Goal: Transaction & Acquisition: Download file/media

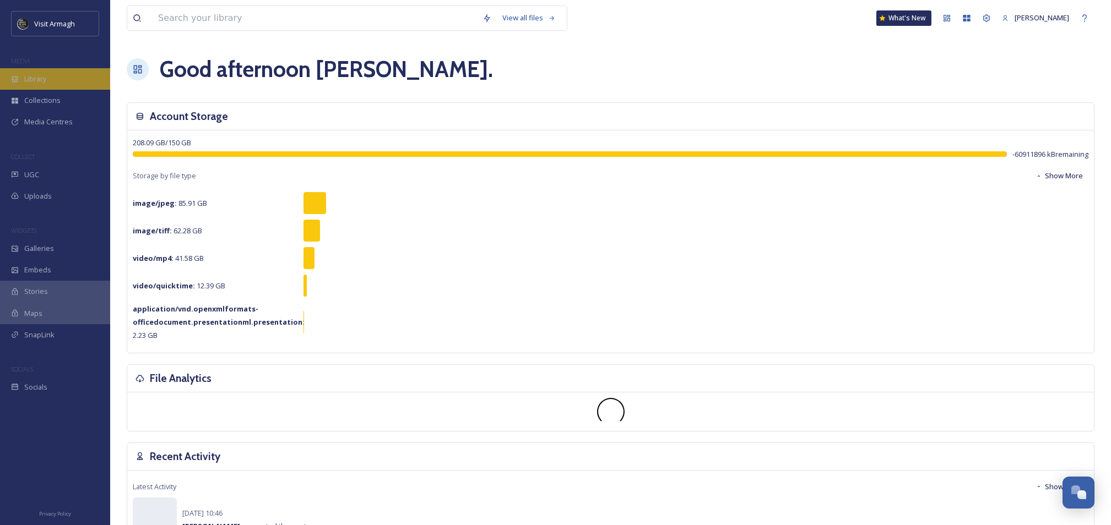
click at [46, 77] on span "Library" at bounding box center [35, 79] width 22 height 10
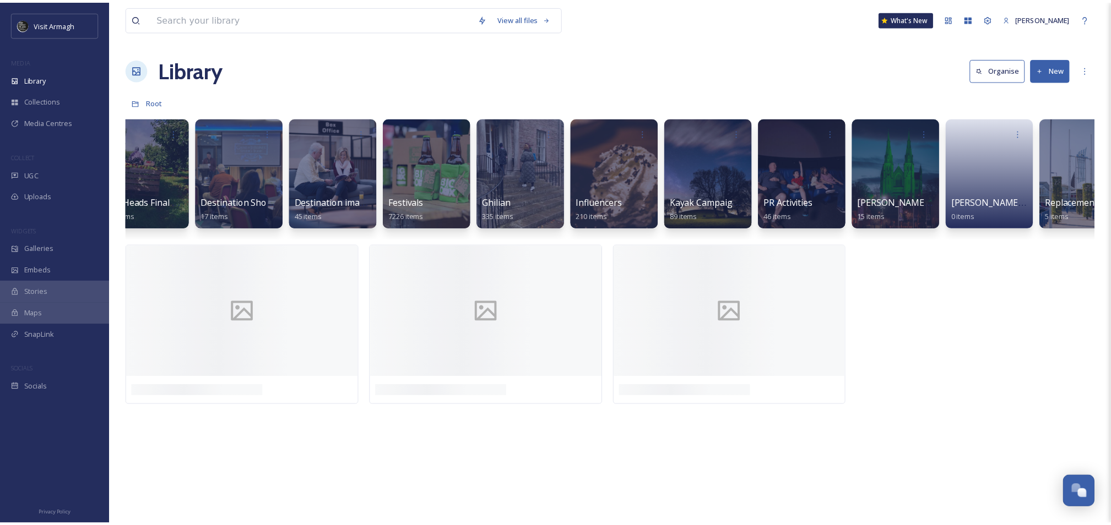
scroll to position [0, 408]
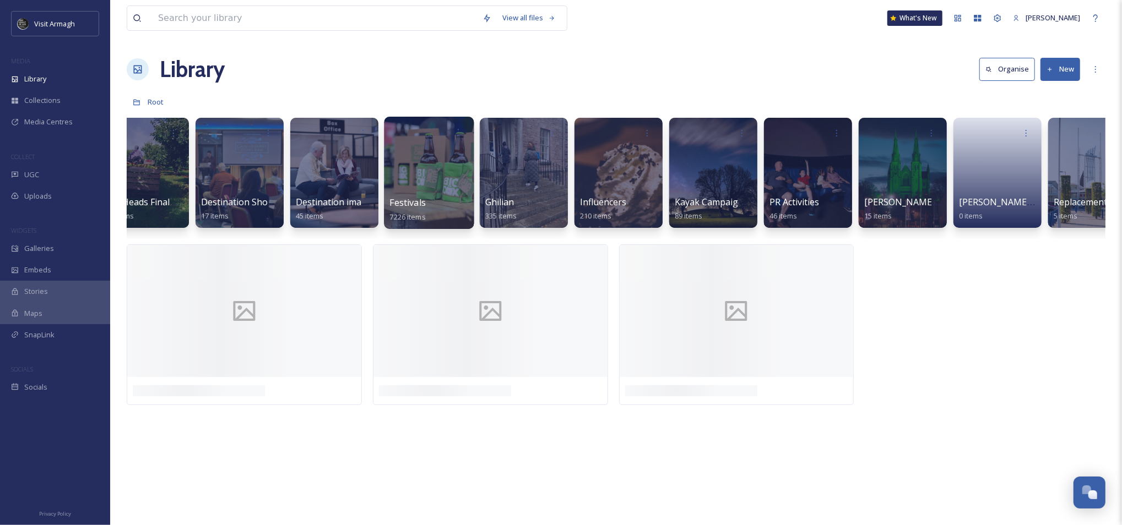
click at [454, 170] on div at bounding box center [429, 173] width 90 height 112
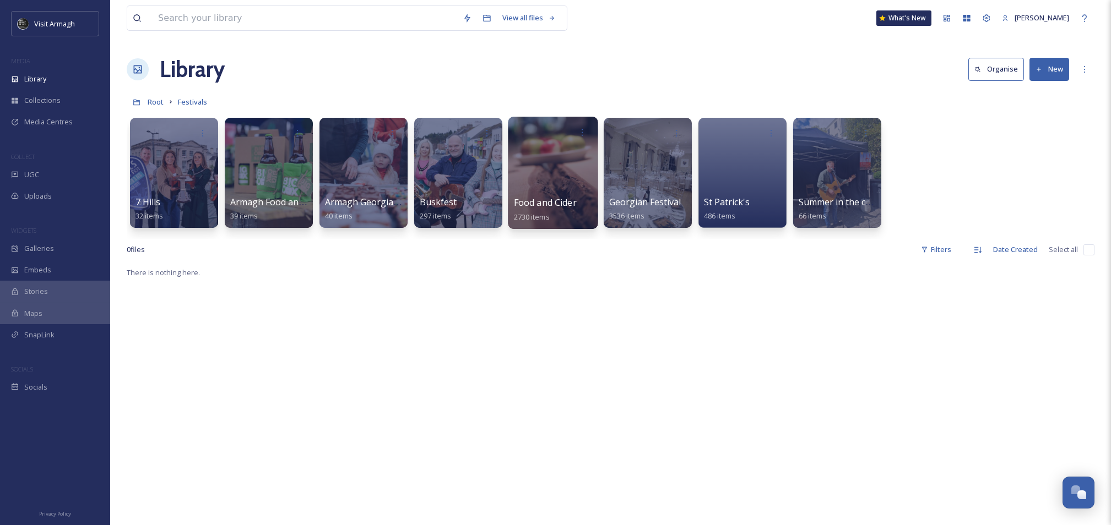
click at [536, 169] on div at bounding box center [553, 173] width 90 height 112
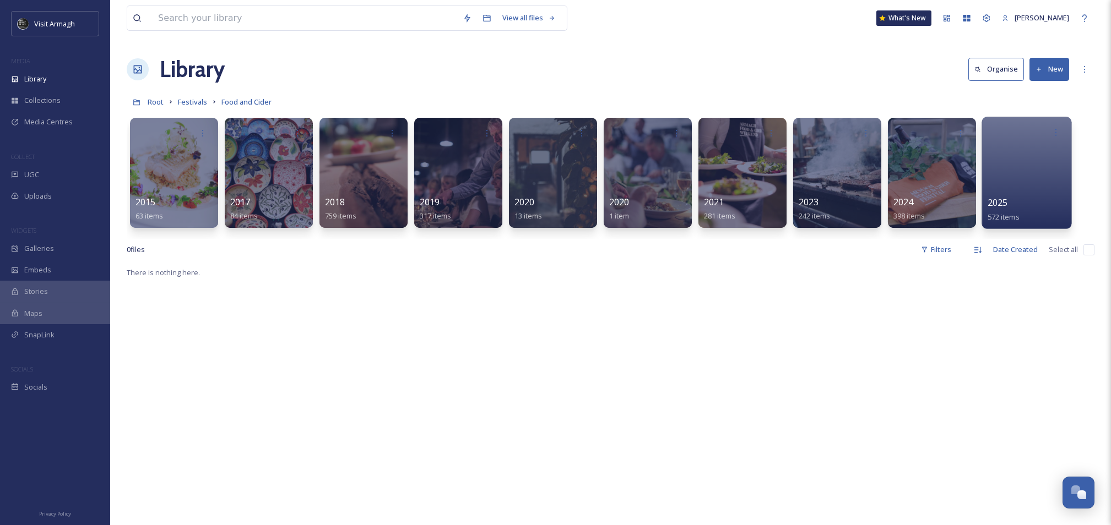
click at [1038, 150] on div at bounding box center [1027, 173] width 90 height 112
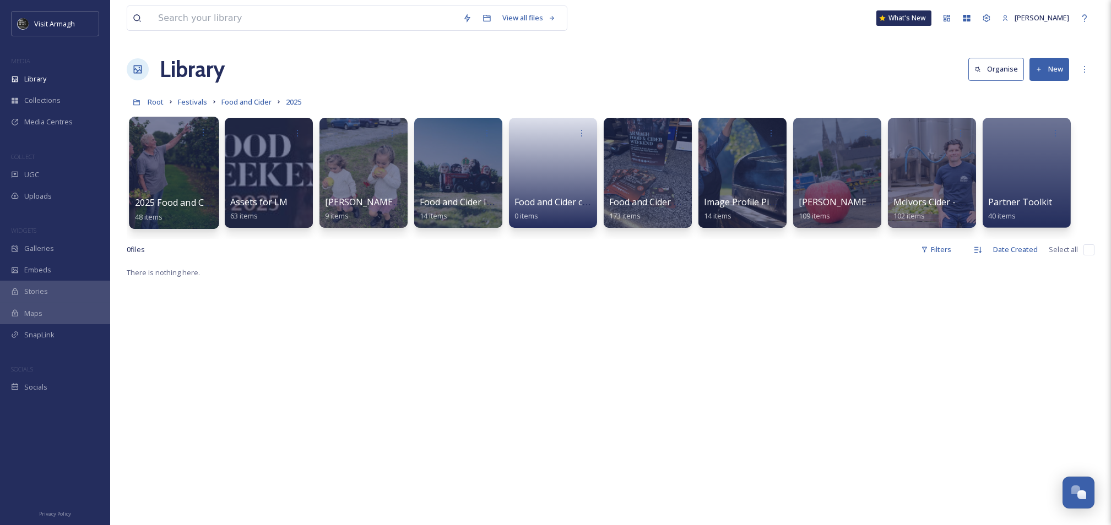
click at [181, 169] on div at bounding box center [174, 173] width 90 height 112
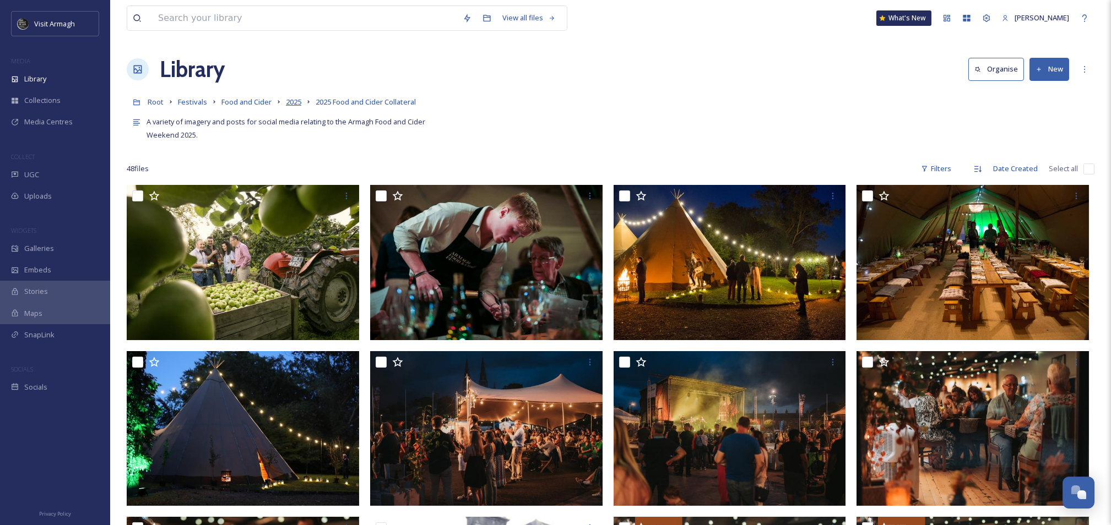
click at [298, 101] on span "2025" at bounding box center [293, 102] width 15 height 10
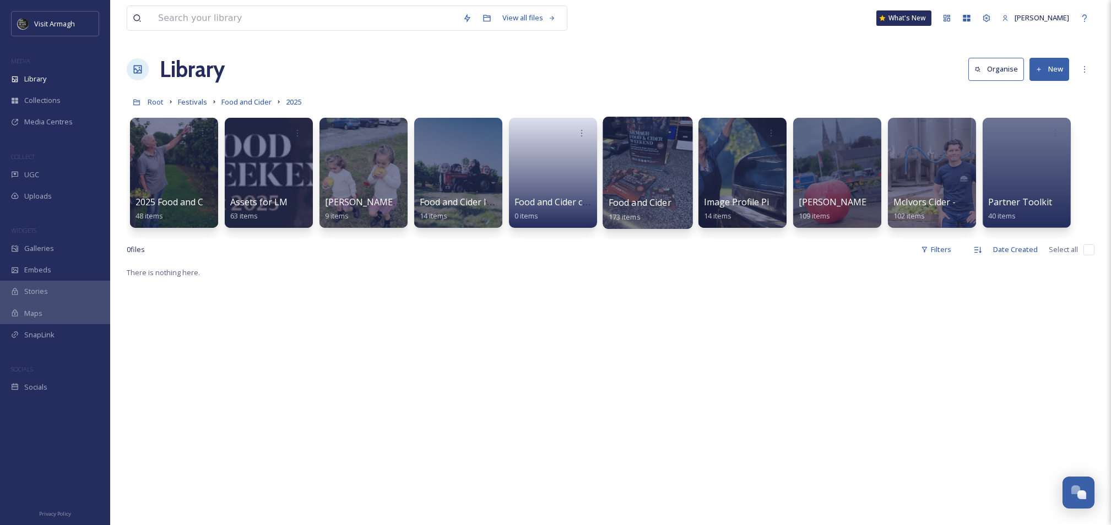
click at [664, 163] on div at bounding box center [648, 173] width 90 height 112
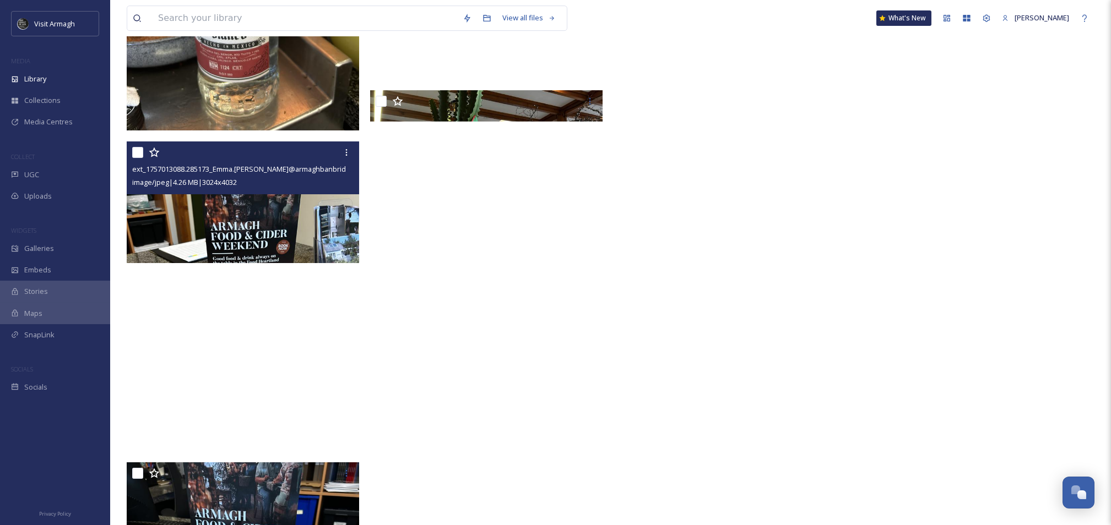
scroll to position [14835, 0]
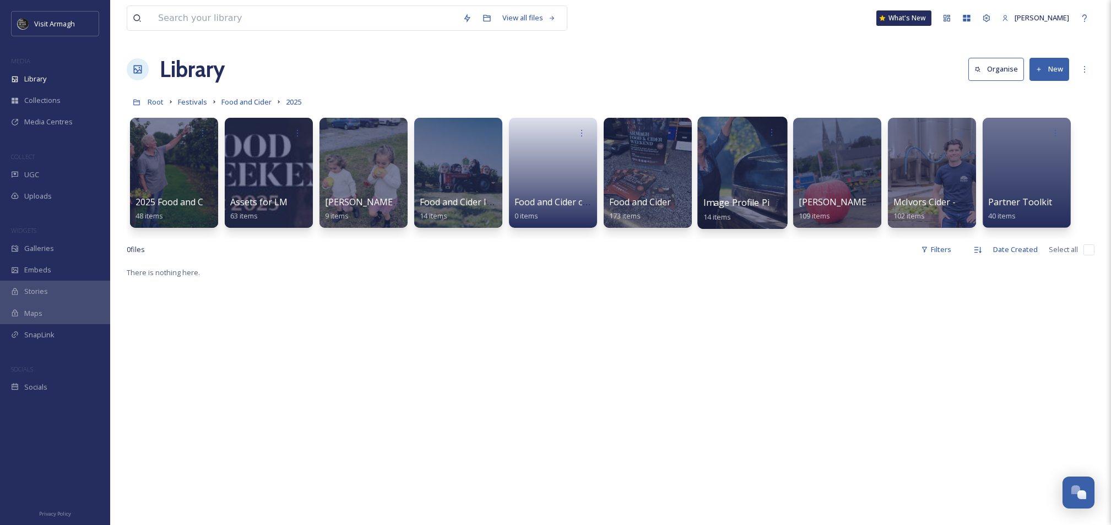
click at [750, 175] on div at bounding box center [742, 173] width 90 height 112
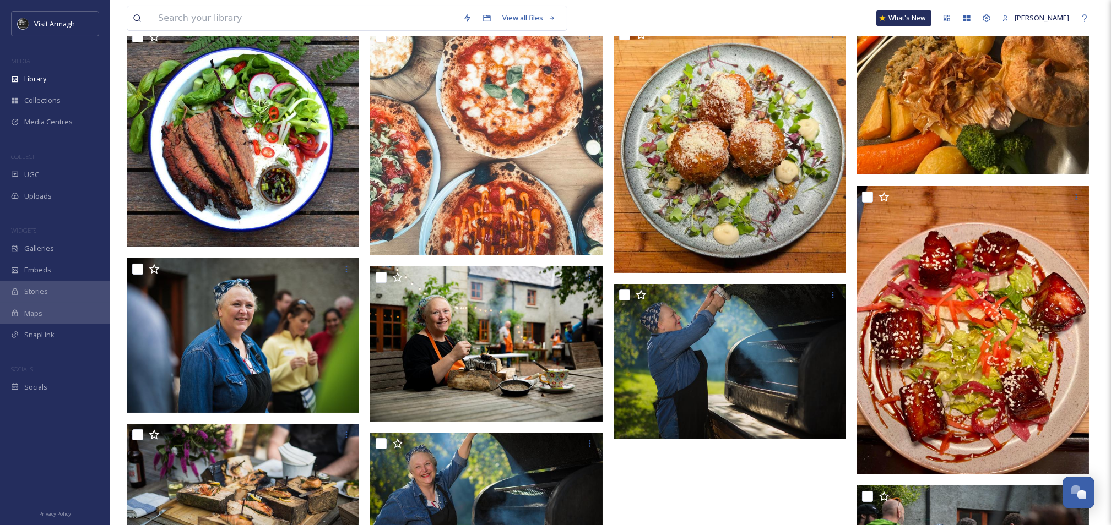
scroll to position [57, 0]
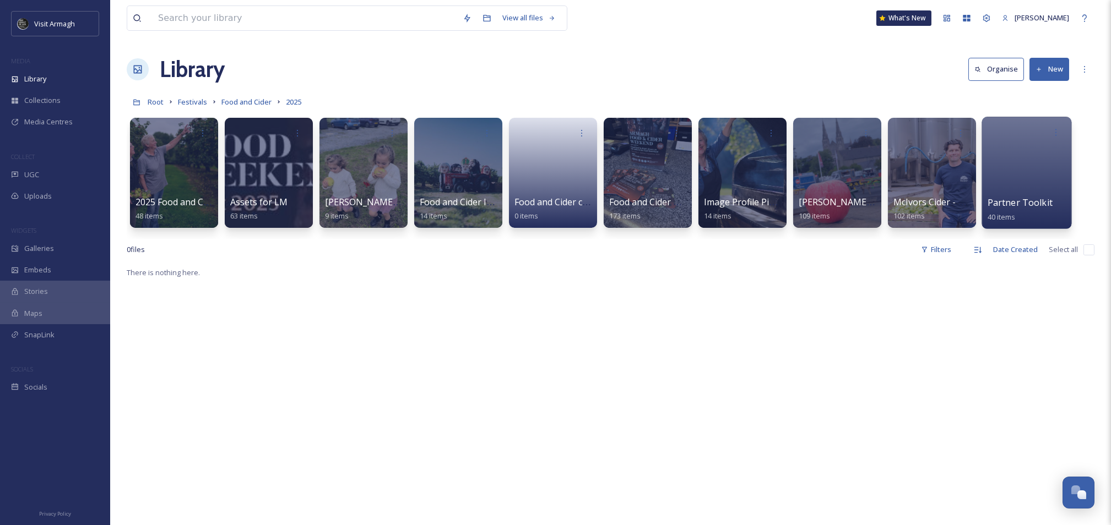
click at [1044, 168] on div at bounding box center [1027, 173] width 90 height 112
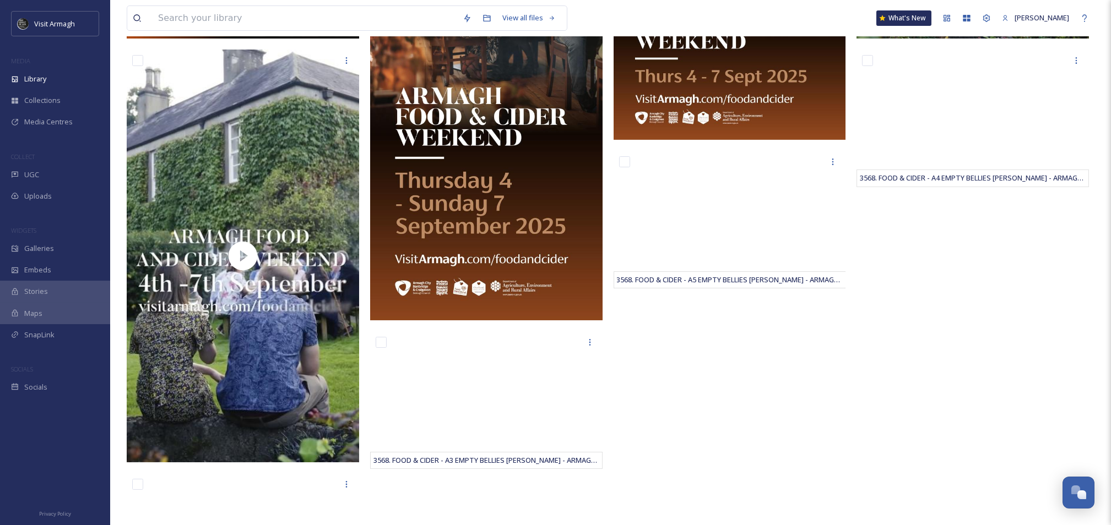
scroll to position [463, 0]
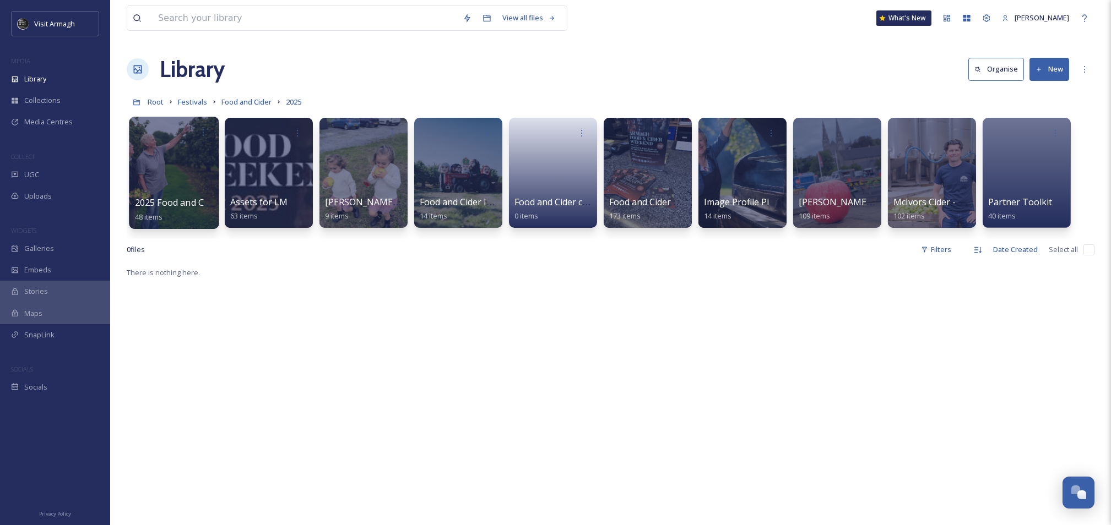
click at [175, 163] on div at bounding box center [174, 173] width 90 height 112
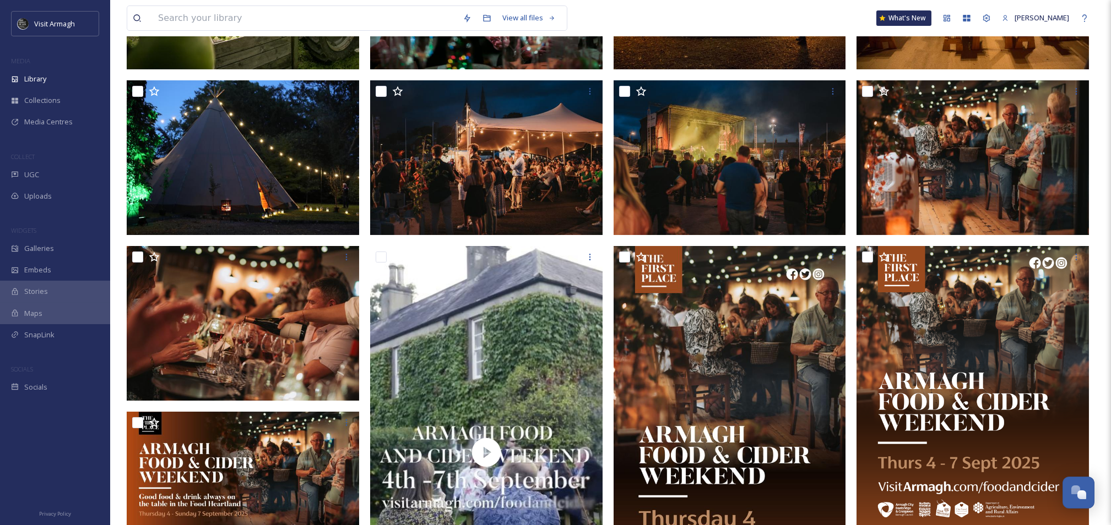
scroll to position [294, 0]
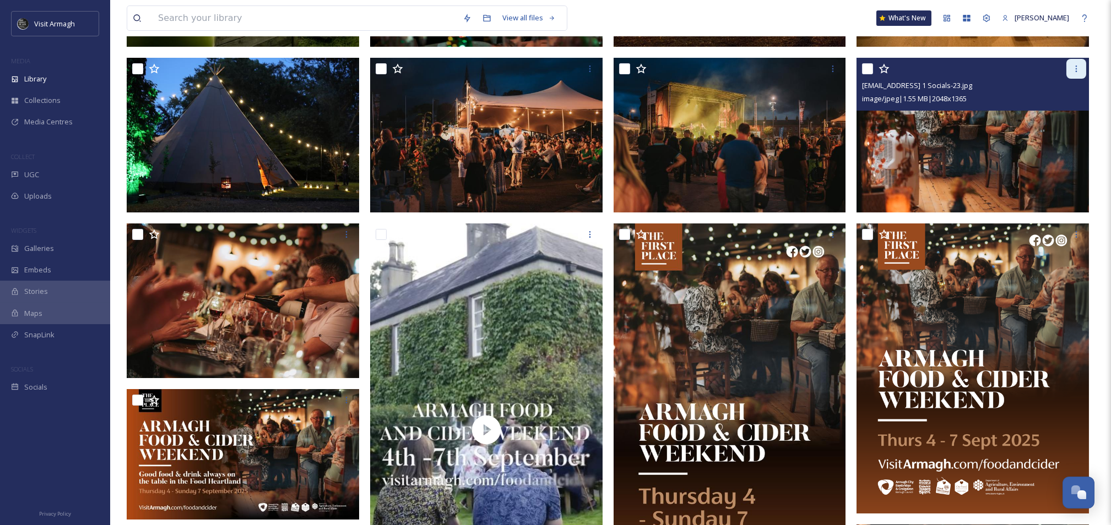
click at [1070, 63] on div at bounding box center [1076, 69] width 20 height 20
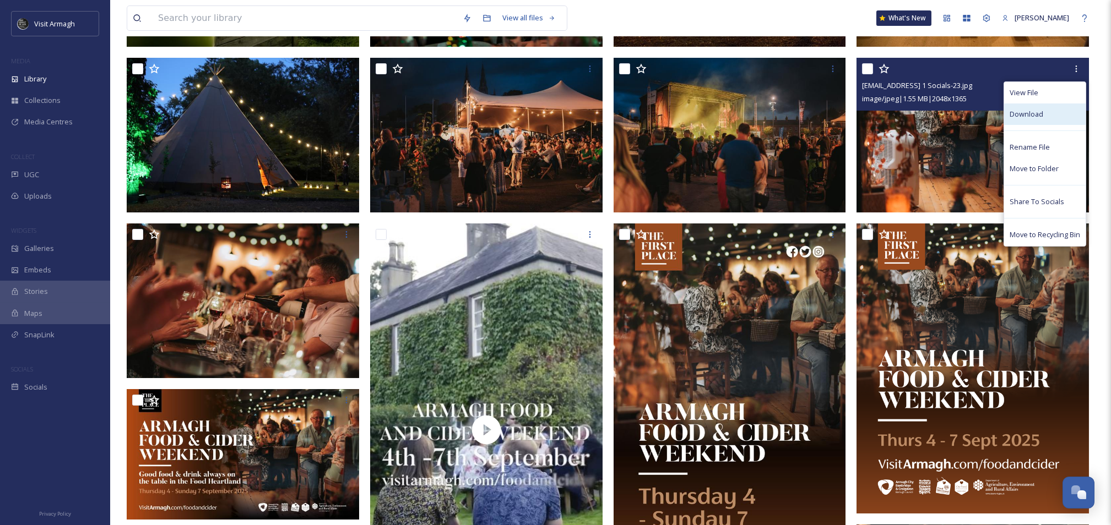
click at [1017, 111] on span "Download" at bounding box center [1027, 114] width 34 height 10
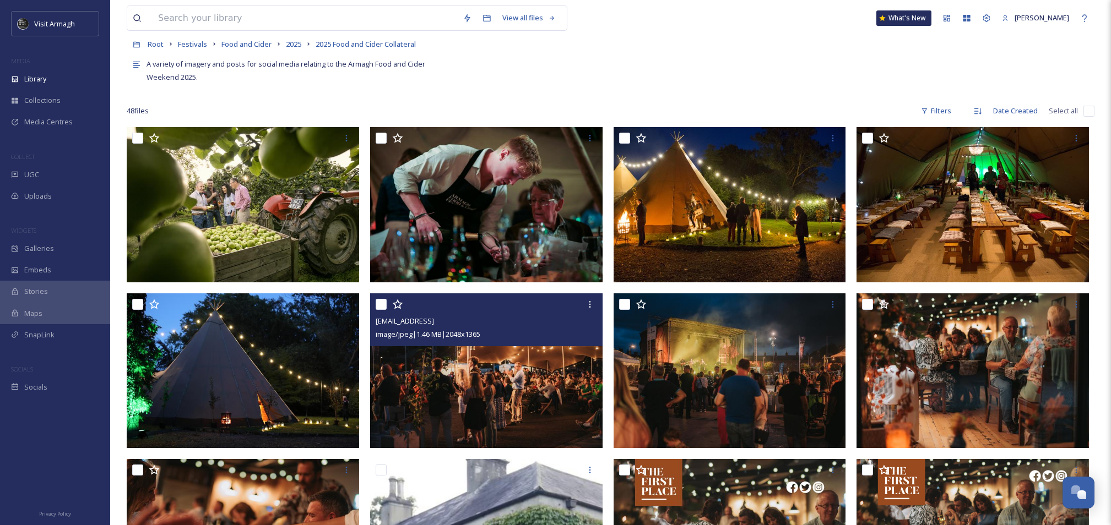
scroll to position [0, 0]
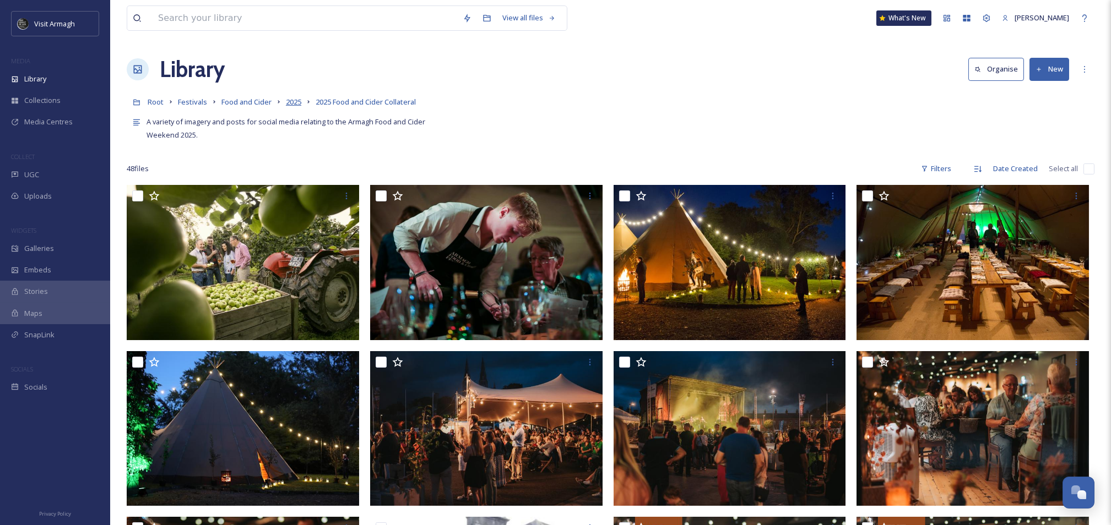
click at [297, 103] on span "2025" at bounding box center [293, 102] width 15 height 10
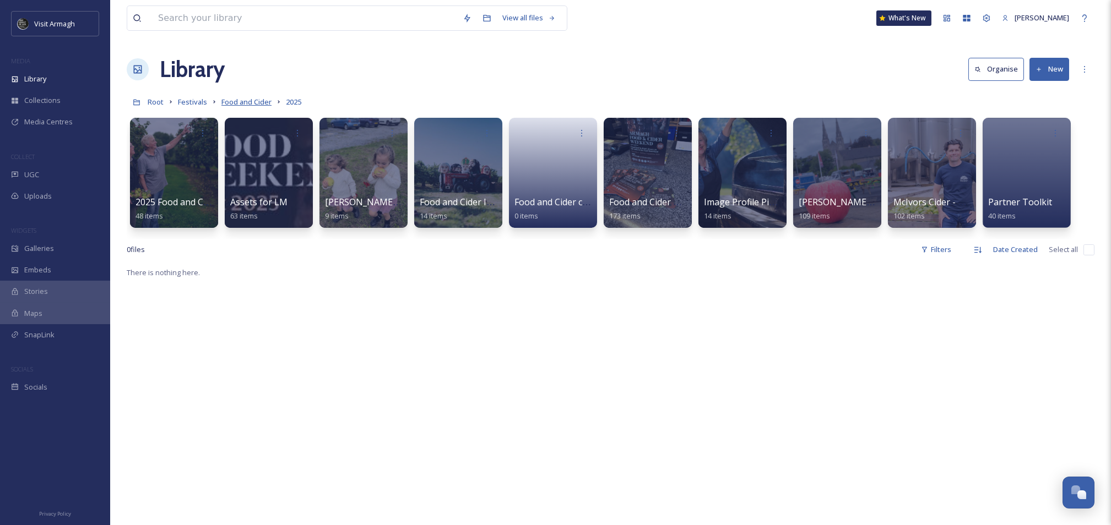
drag, startPoint x: 241, startPoint y: 101, endPoint x: 247, endPoint y: 101, distance: 6.1
click at [242, 101] on span "Food and Cider" at bounding box center [246, 102] width 50 height 10
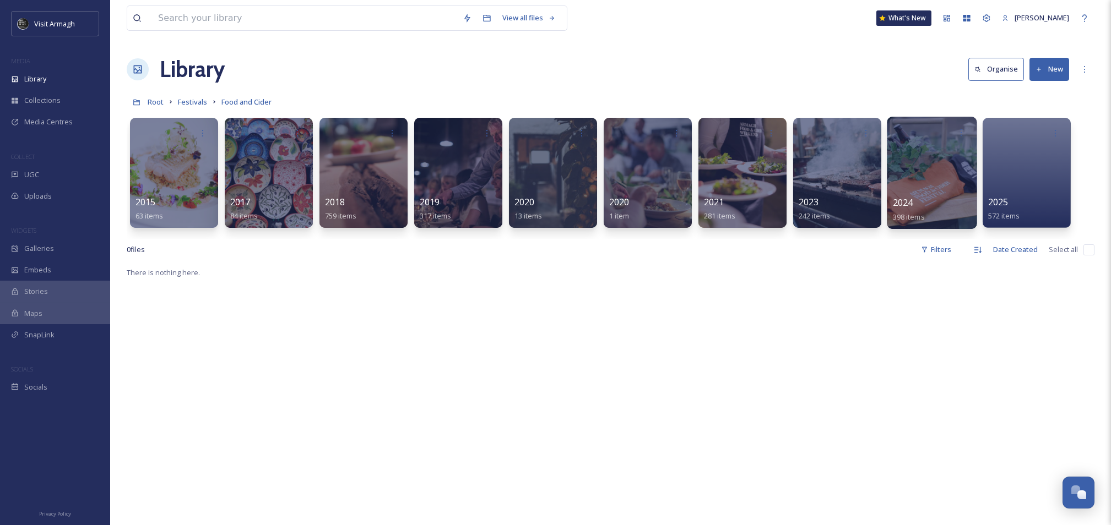
click at [908, 161] on div at bounding box center [932, 173] width 90 height 112
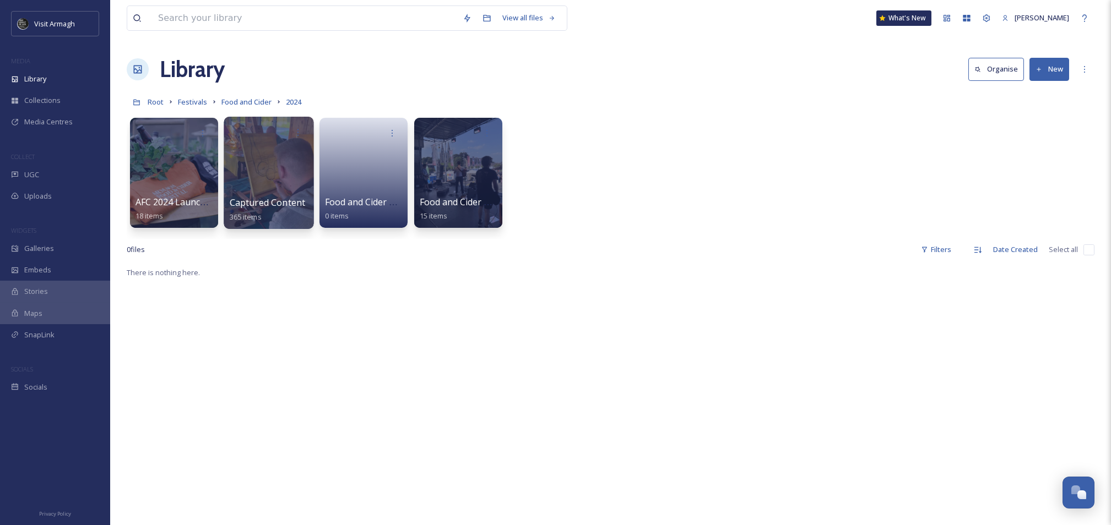
click at [269, 178] on div at bounding box center [269, 173] width 90 height 112
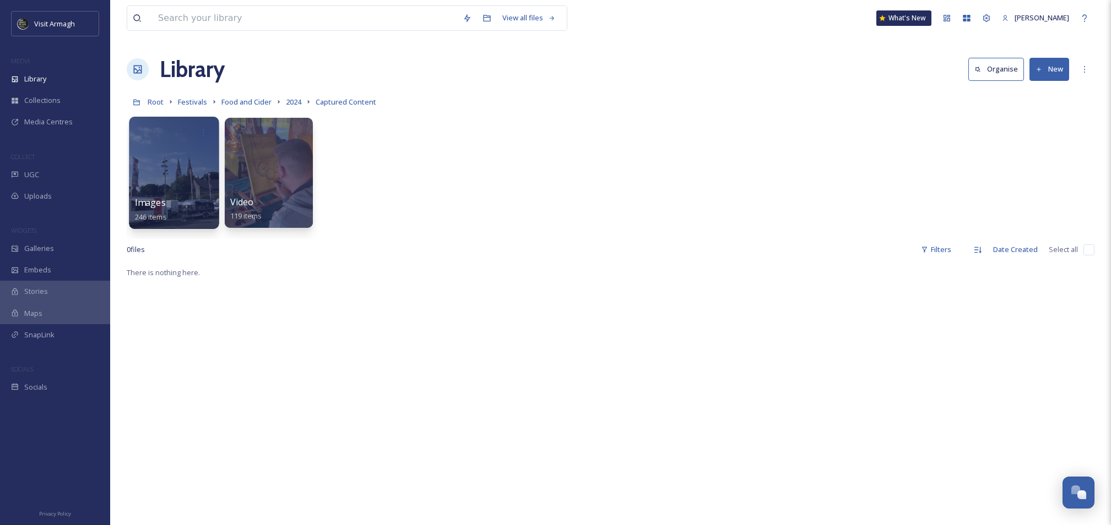
click at [178, 168] on div at bounding box center [174, 173] width 90 height 112
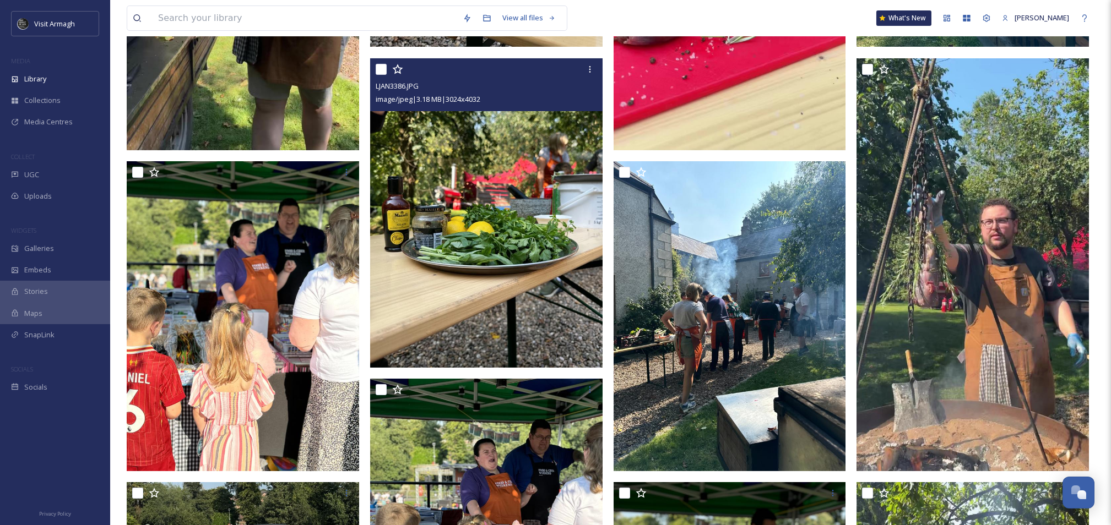
scroll to position [1102, 0]
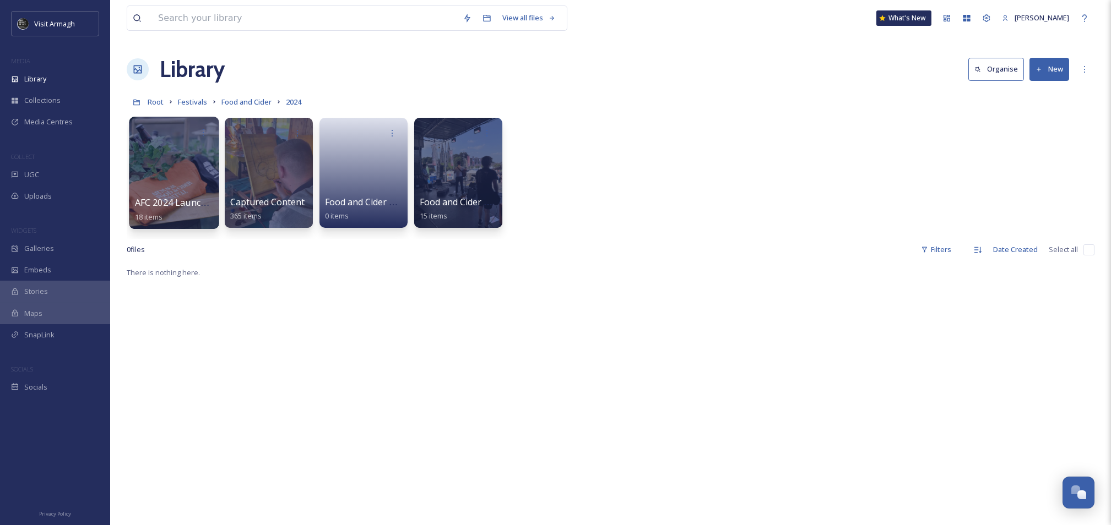
click at [146, 171] on div at bounding box center [174, 173] width 90 height 112
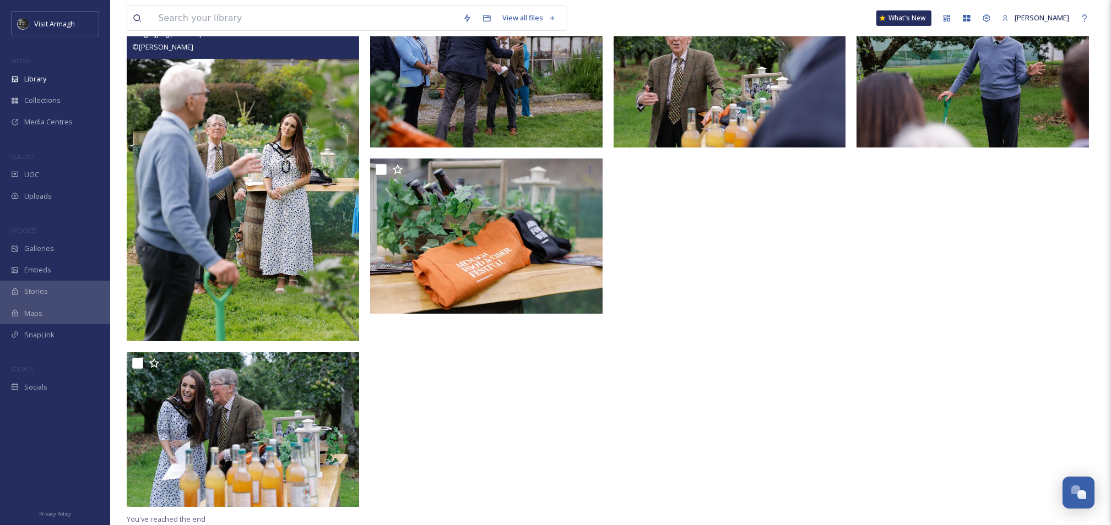
scroll to position [508, 0]
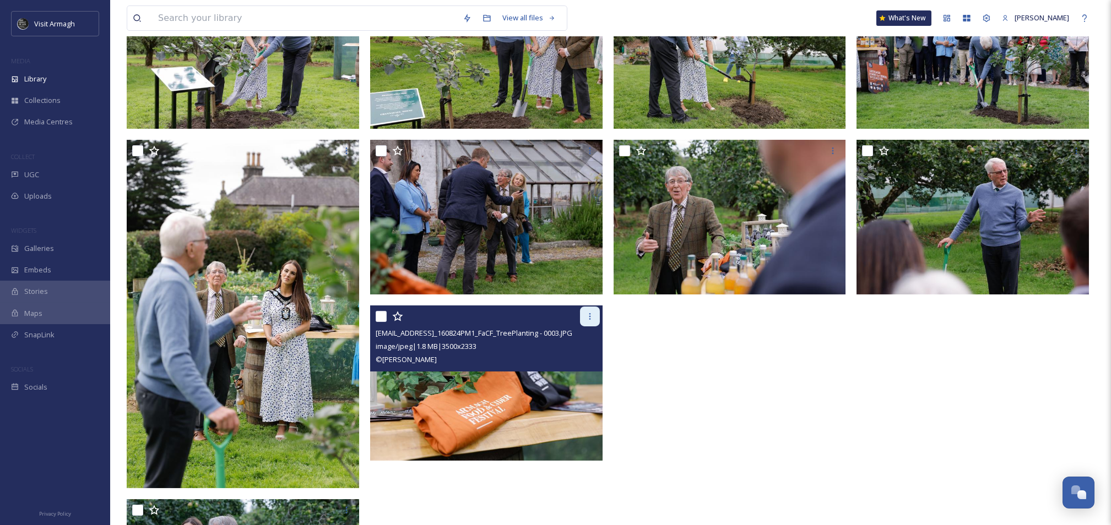
click at [587, 315] on icon at bounding box center [590, 316] width 9 height 9
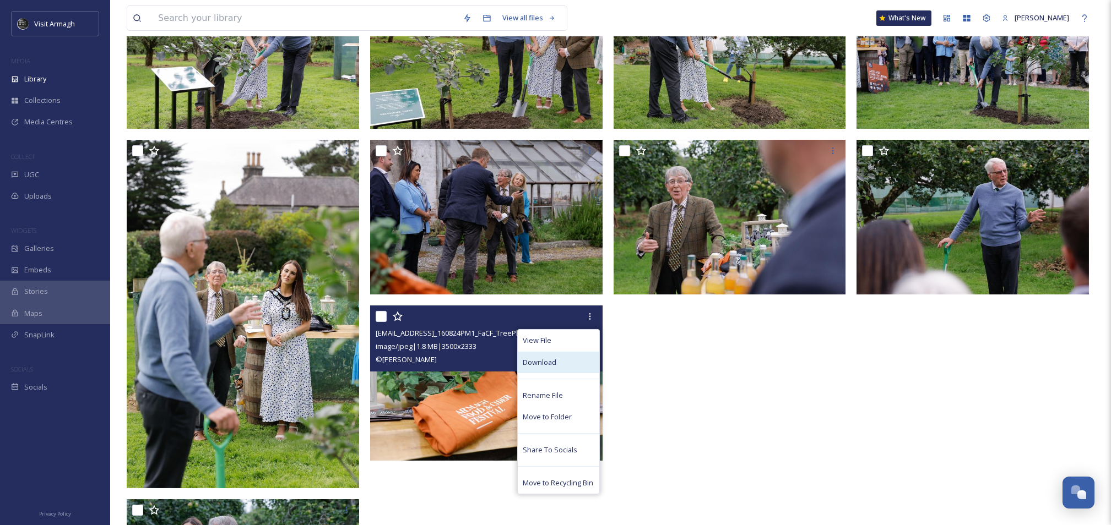
click at [568, 356] on div "Download" at bounding box center [559, 362] width 82 height 21
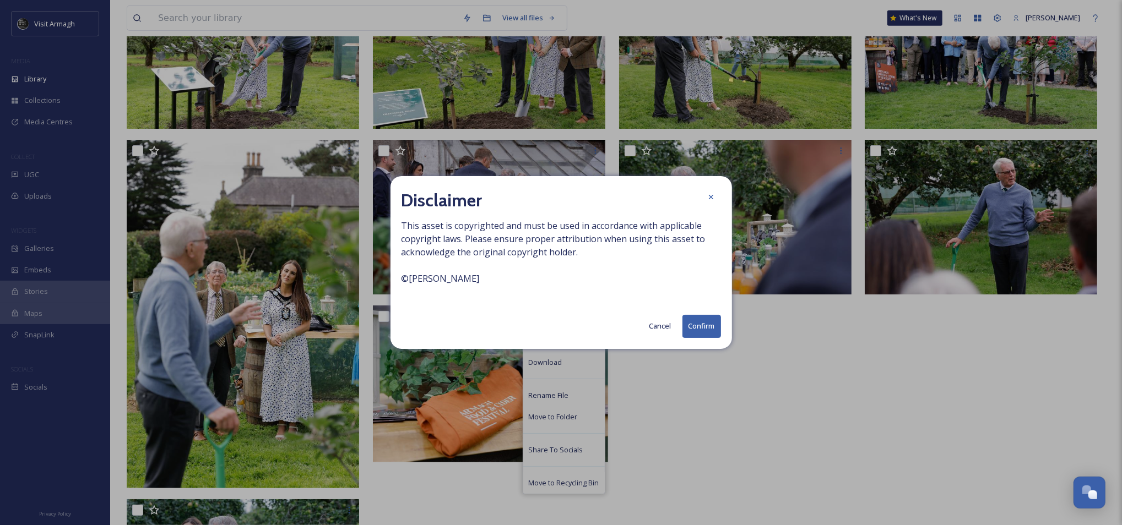
click at [704, 329] on button "Confirm" at bounding box center [701, 326] width 39 height 23
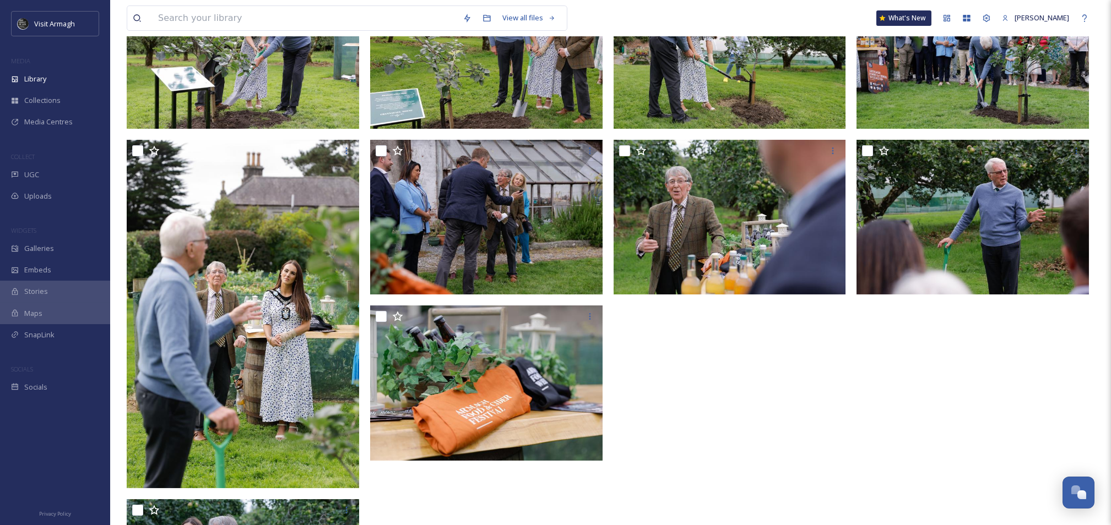
drag, startPoint x: 947, startPoint y: 375, endPoint x: 344, endPoint y: 165, distance: 639.3
click at [943, 373] on div at bounding box center [976, 151] width 238 height 1018
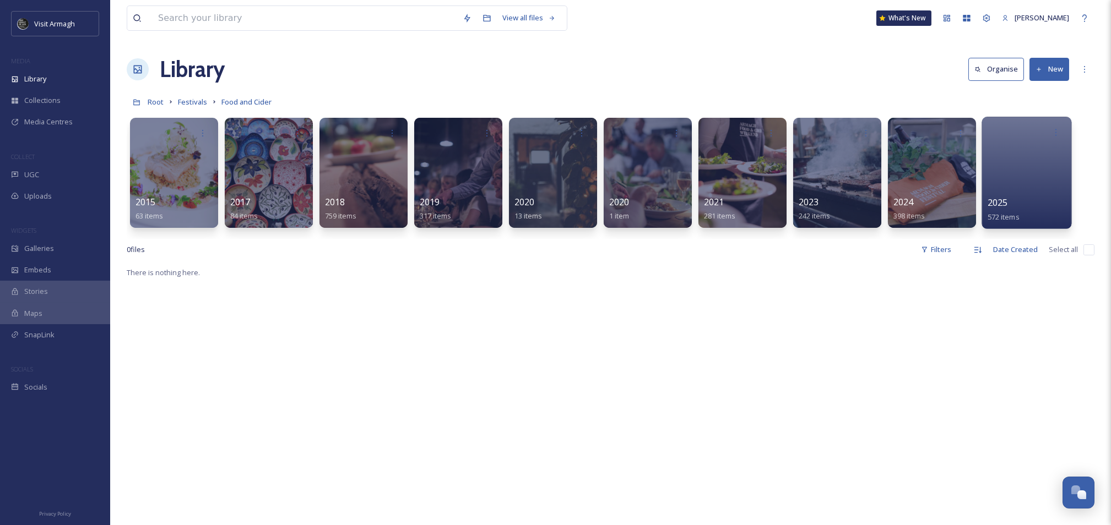
click at [1019, 181] on div at bounding box center [1027, 173] width 90 height 112
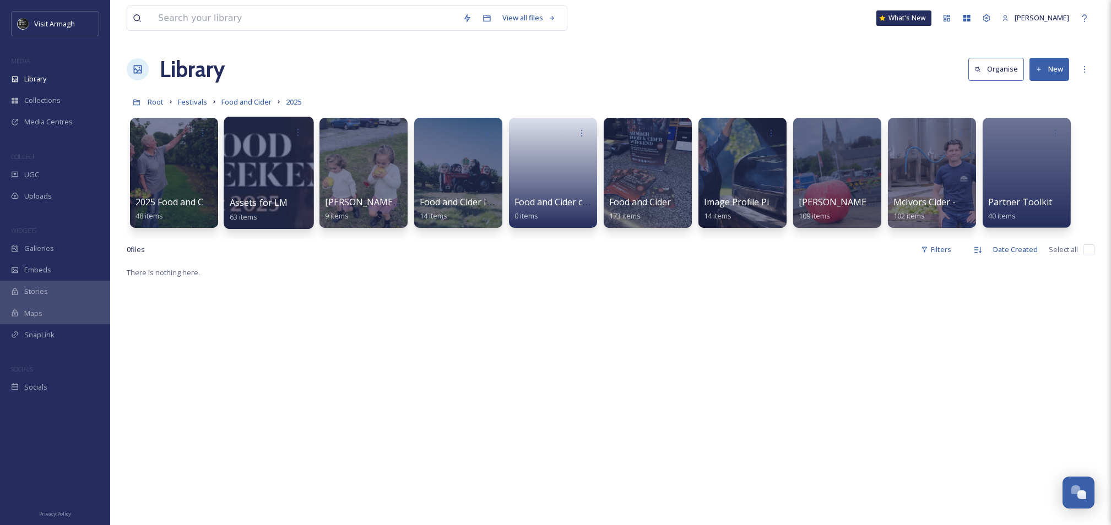
click at [270, 171] on div at bounding box center [269, 173] width 90 height 112
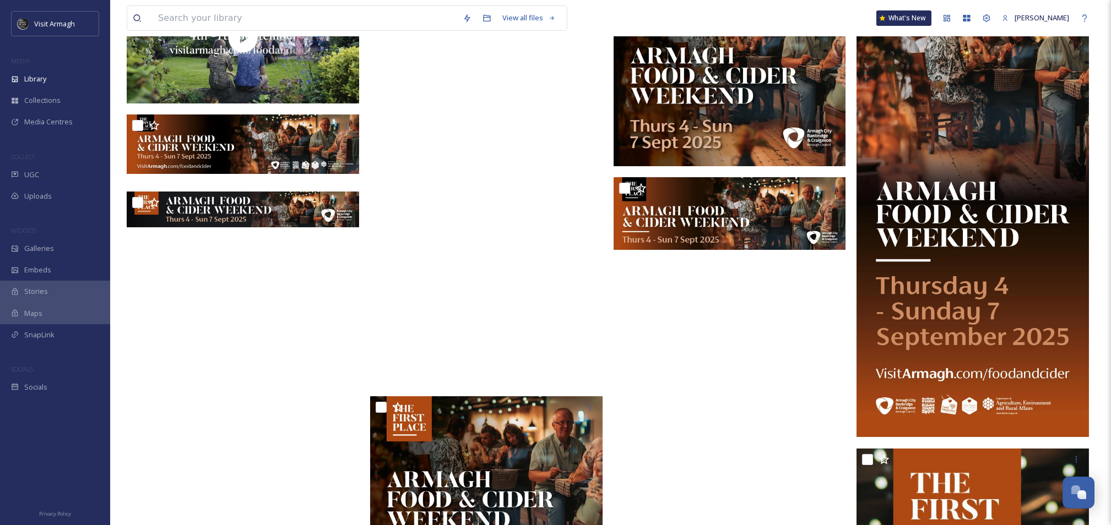
scroll to position [661, 0]
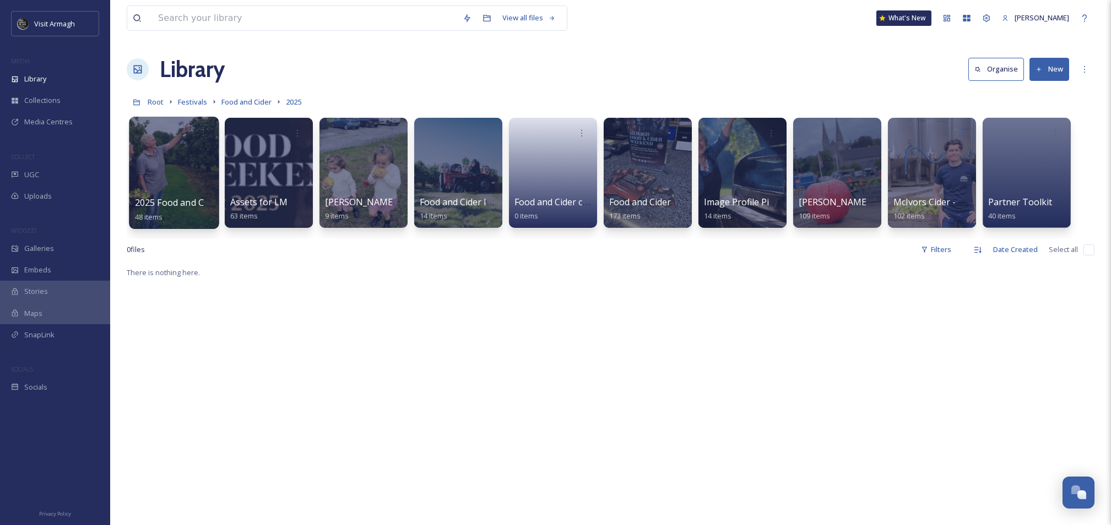
click at [159, 153] on div at bounding box center [174, 173] width 90 height 112
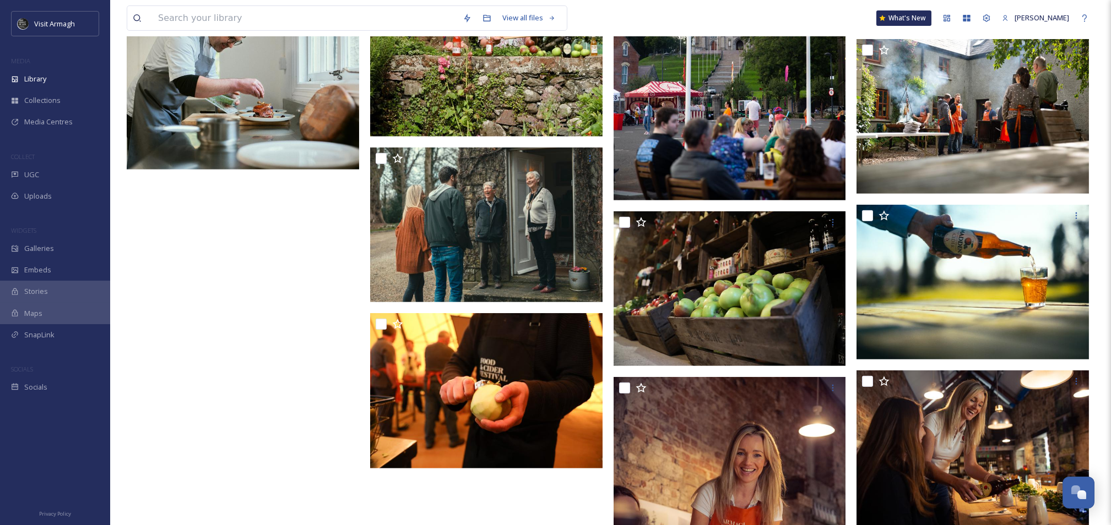
scroll to position [2056, 0]
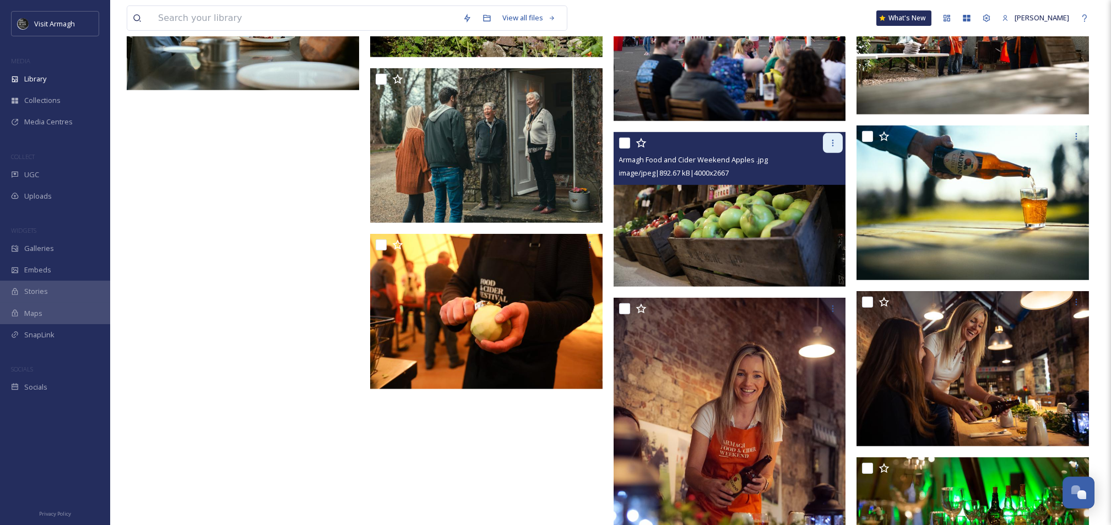
click at [837, 147] on div at bounding box center [833, 143] width 20 height 20
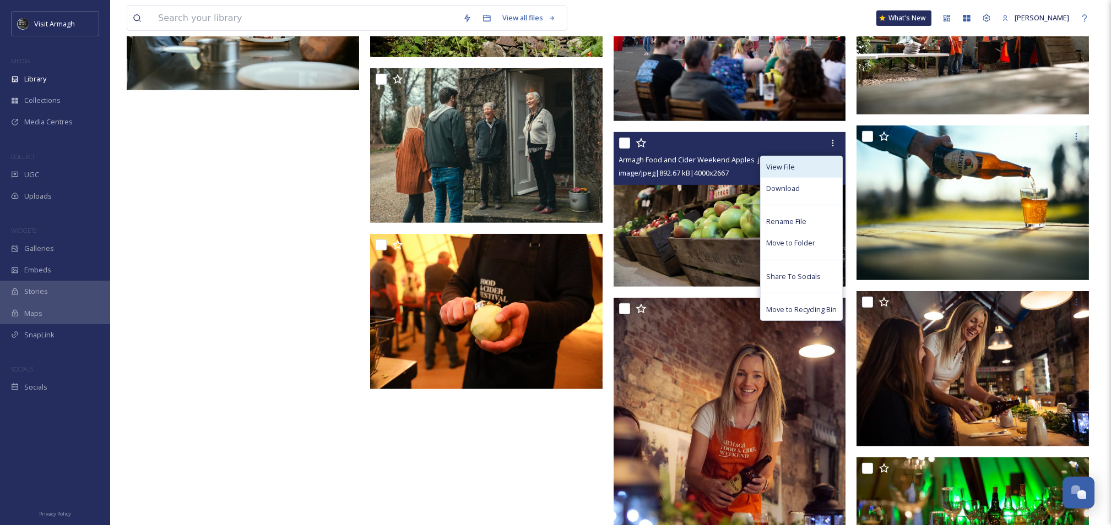
click at [782, 169] on span "View File" at bounding box center [780, 167] width 29 height 10
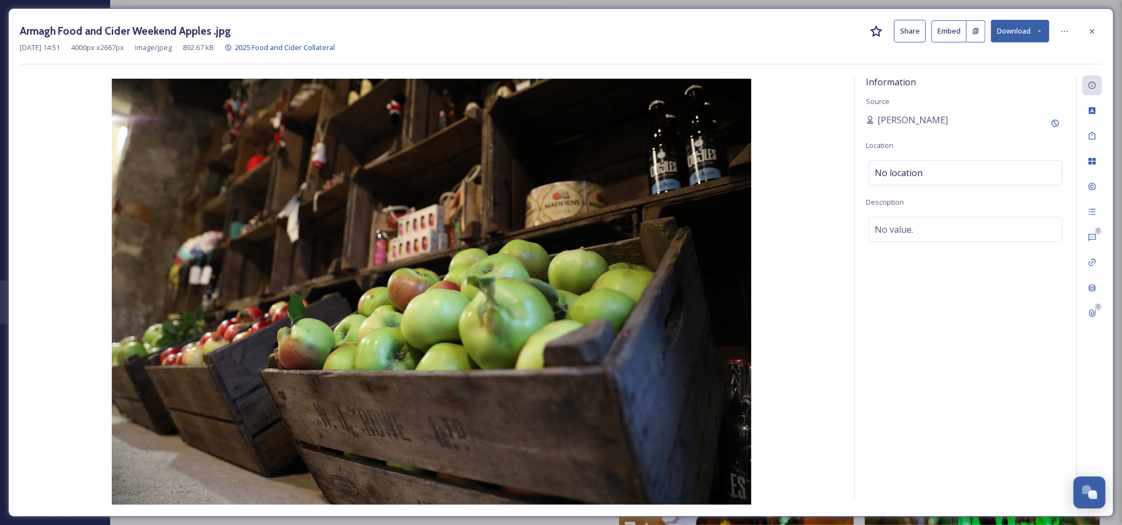
click at [1005, 30] on button "Download" at bounding box center [1020, 31] width 58 height 23
click at [963, 104] on span "Download Medium (1080 x 720)" at bounding box center [990, 100] width 102 height 10
drag, startPoint x: 905, startPoint y: 391, endPoint x: 112, endPoint y: 109, distance: 841.3
click at [904, 389] on div "Information Source [PERSON_NAME] Location No location Description No value." at bounding box center [965, 288] width 221 height 426
drag, startPoint x: 1099, startPoint y: 39, endPoint x: 889, endPoint y: 3, distance: 213.4
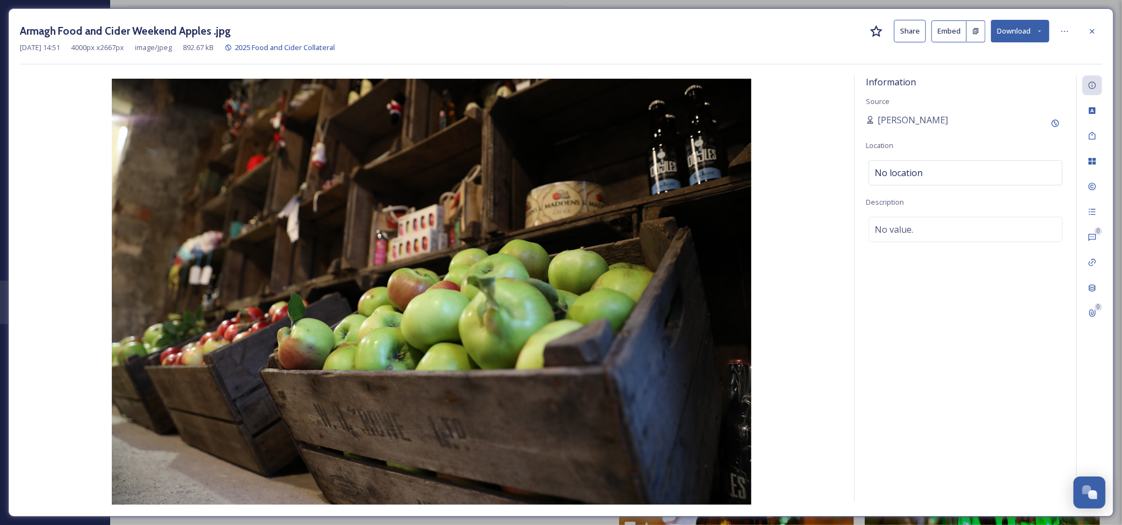
click at [1098, 38] on div at bounding box center [1092, 31] width 20 height 20
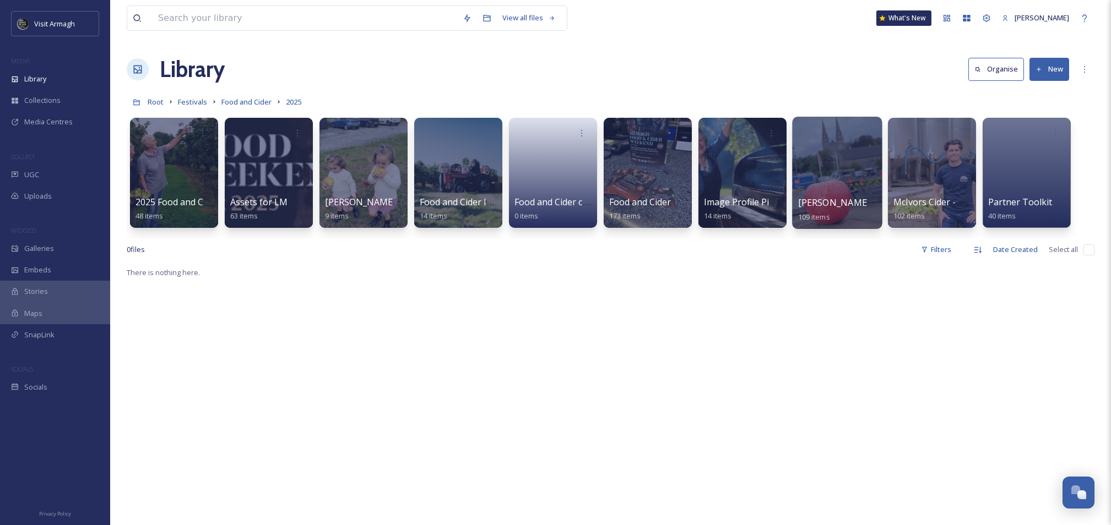
click at [838, 168] on div at bounding box center [837, 173] width 90 height 112
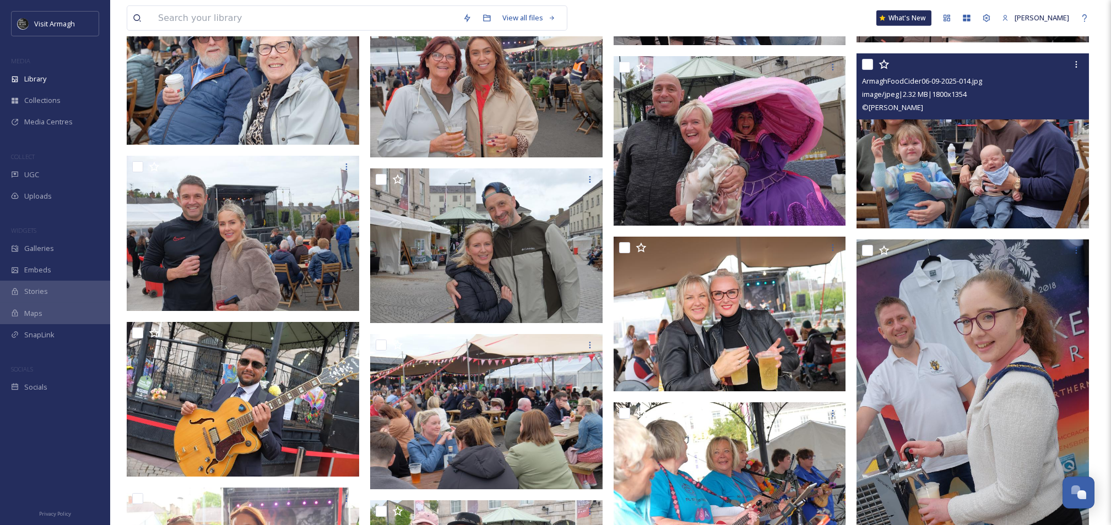
scroll to position [4627, 0]
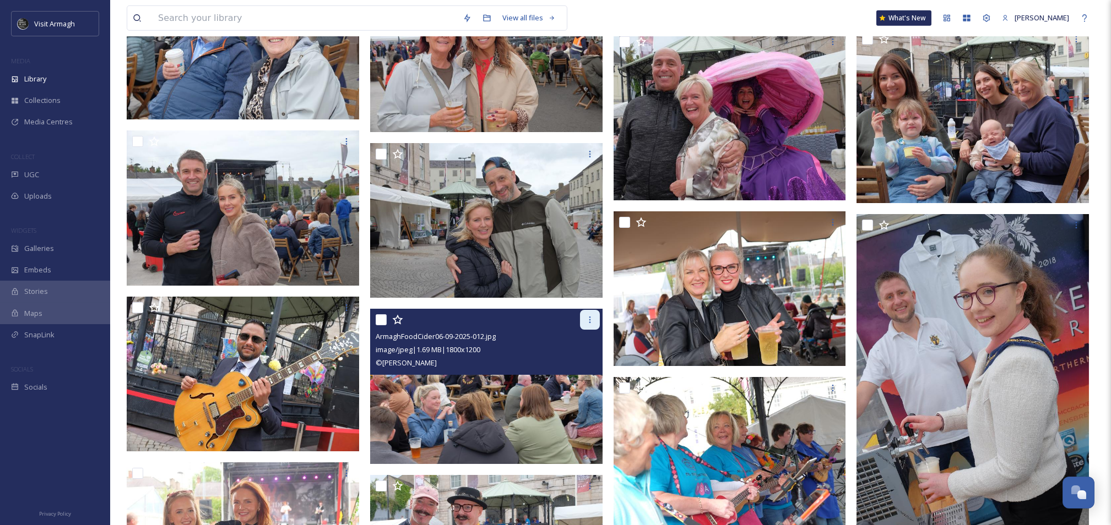
click at [588, 323] on icon at bounding box center [590, 320] width 9 height 9
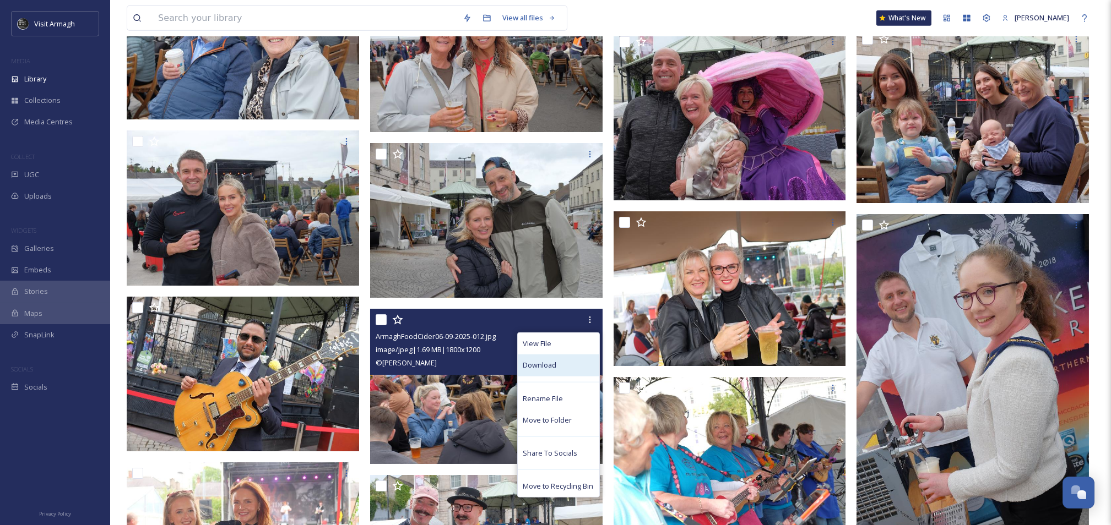
click at [563, 369] on div "Download" at bounding box center [559, 365] width 82 height 21
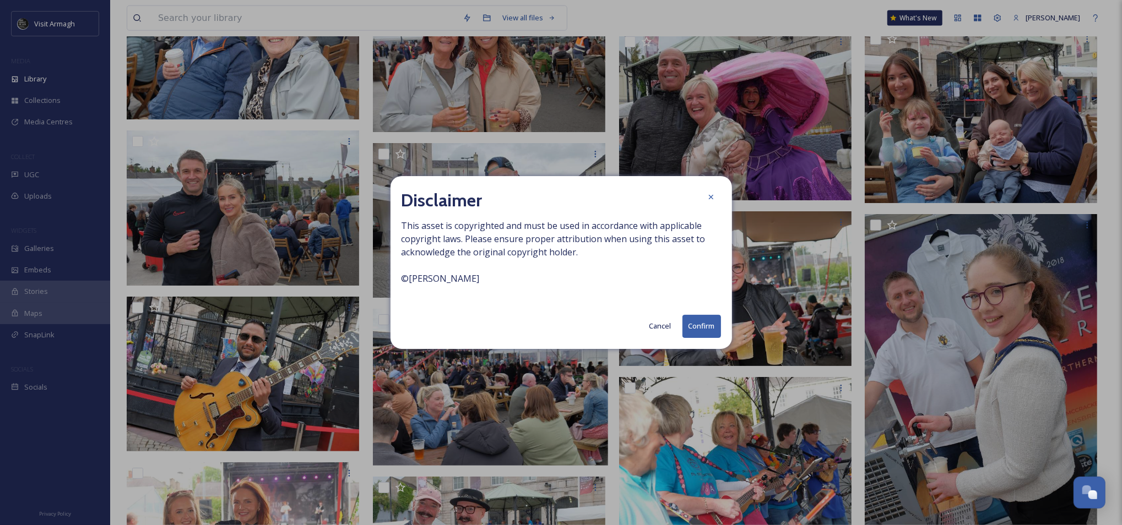
click at [700, 319] on button "Confirm" at bounding box center [701, 326] width 39 height 23
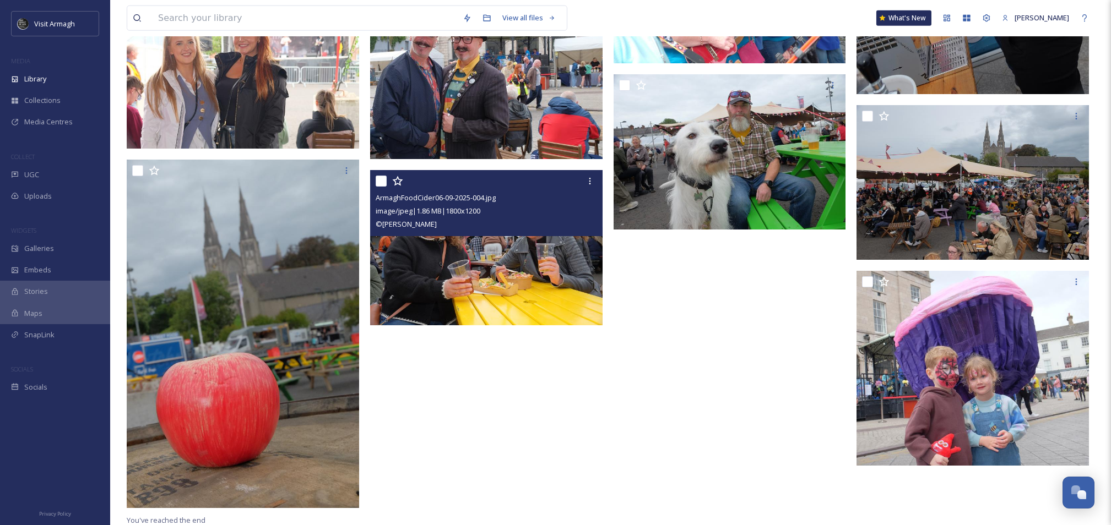
scroll to position [5097, 0]
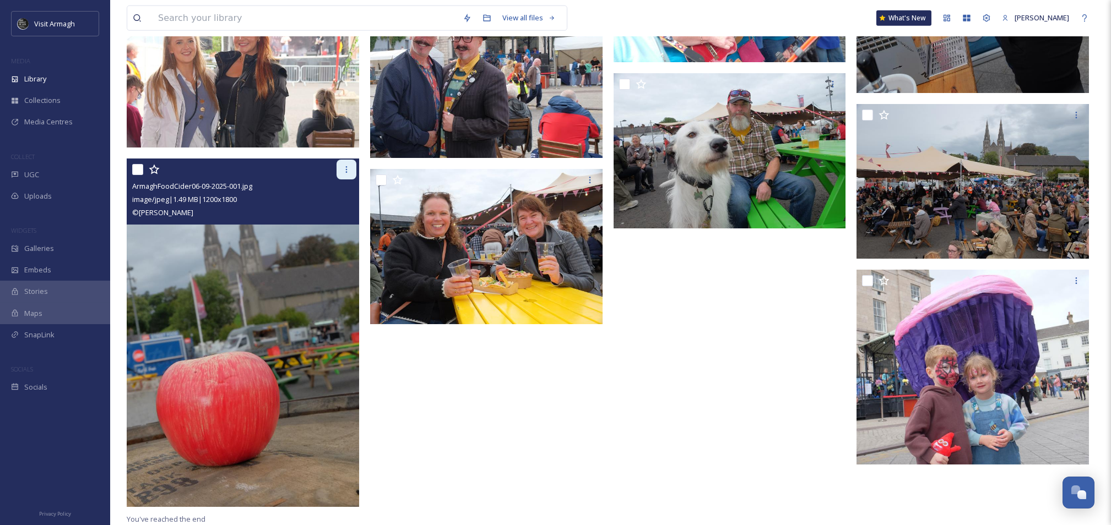
drag, startPoint x: 345, startPoint y: 172, endPoint x: 344, endPoint y: 177, distance: 5.6
click at [345, 172] on icon at bounding box center [346, 169] width 9 height 9
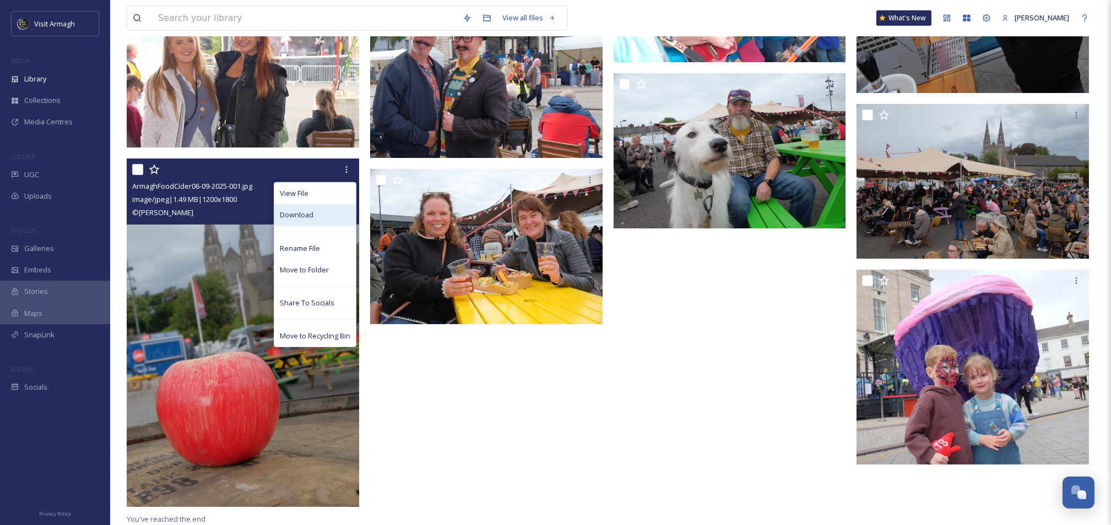
click at [318, 213] on div "Download" at bounding box center [315, 214] width 82 height 21
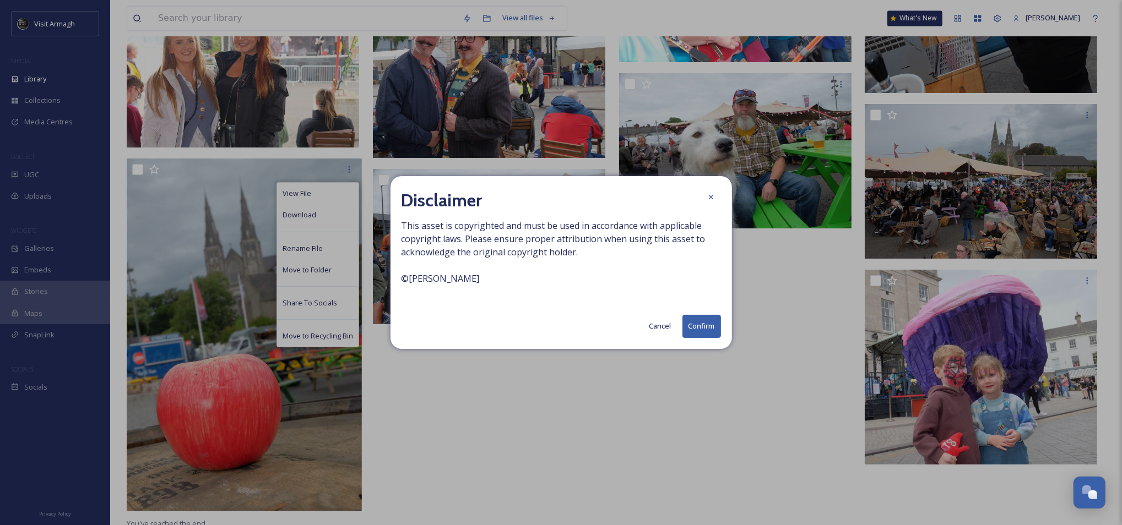
click at [689, 309] on div "Disclaimer This asset is copyrighted and must be used in accordance with applic…" at bounding box center [562, 262] width 342 height 172
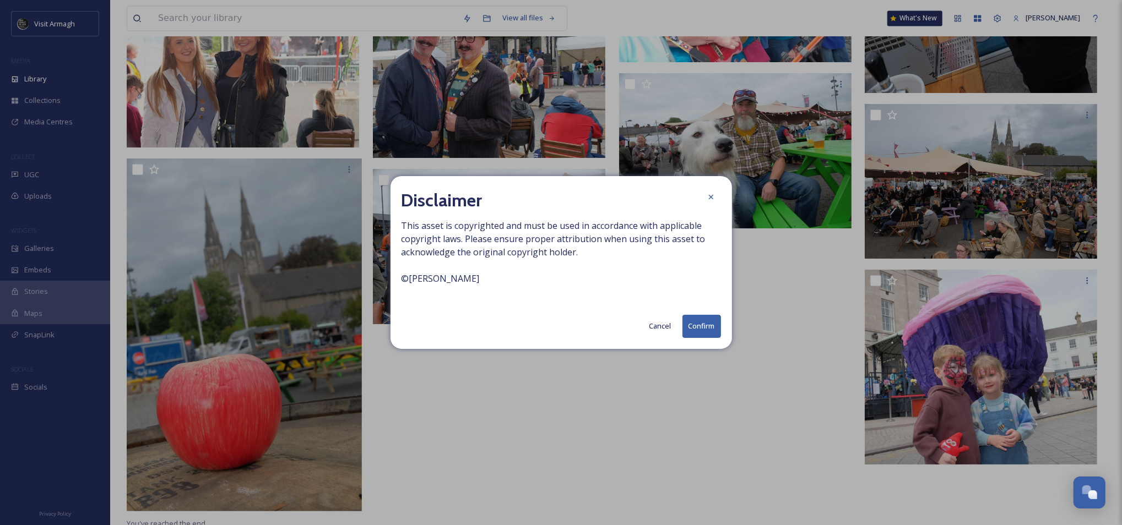
click at [708, 333] on button "Confirm" at bounding box center [701, 326] width 39 height 23
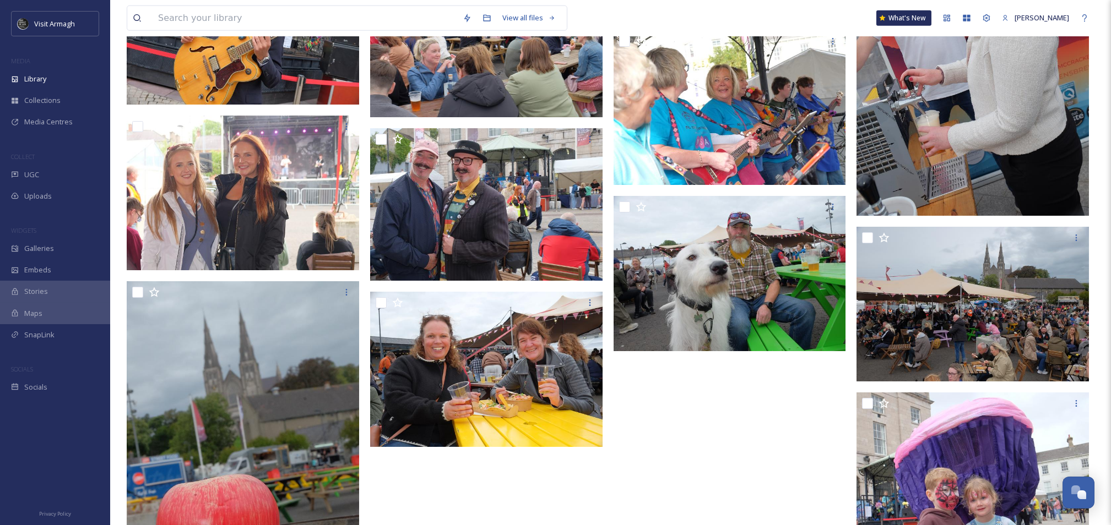
scroll to position [4950, 0]
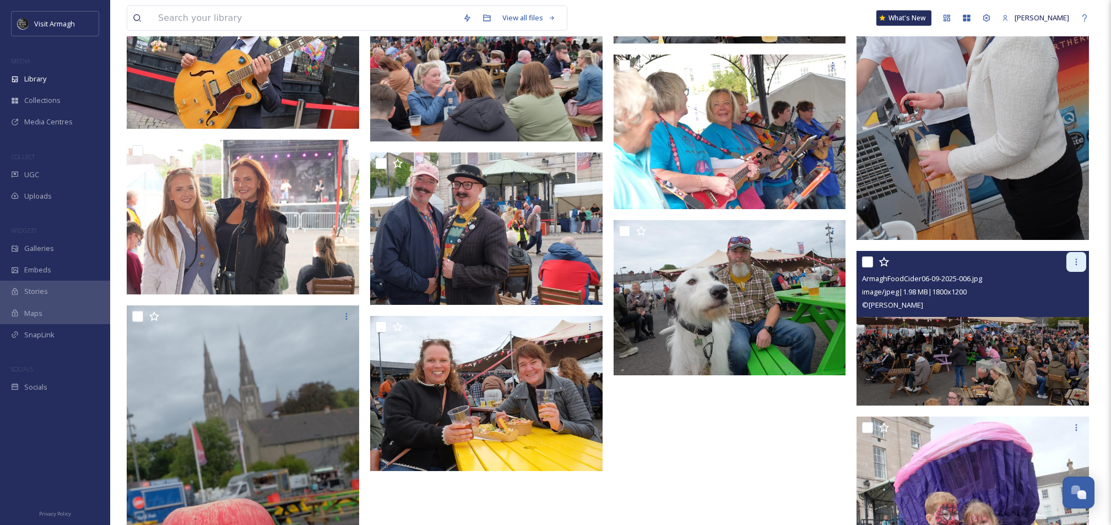
click at [1080, 268] on div at bounding box center [1076, 262] width 20 height 20
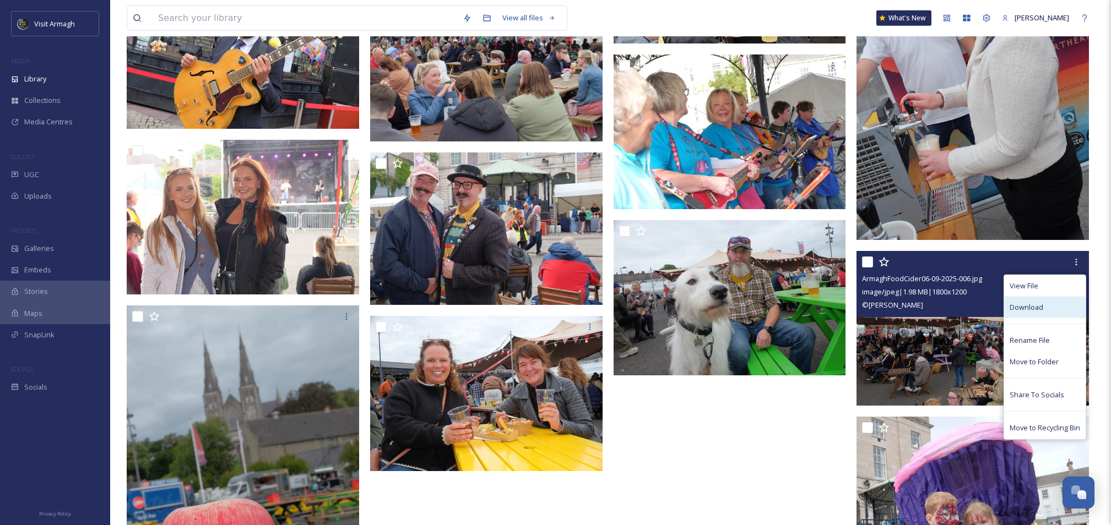
click at [1017, 305] on span "Download" at bounding box center [1027, 307] width 34 height 10
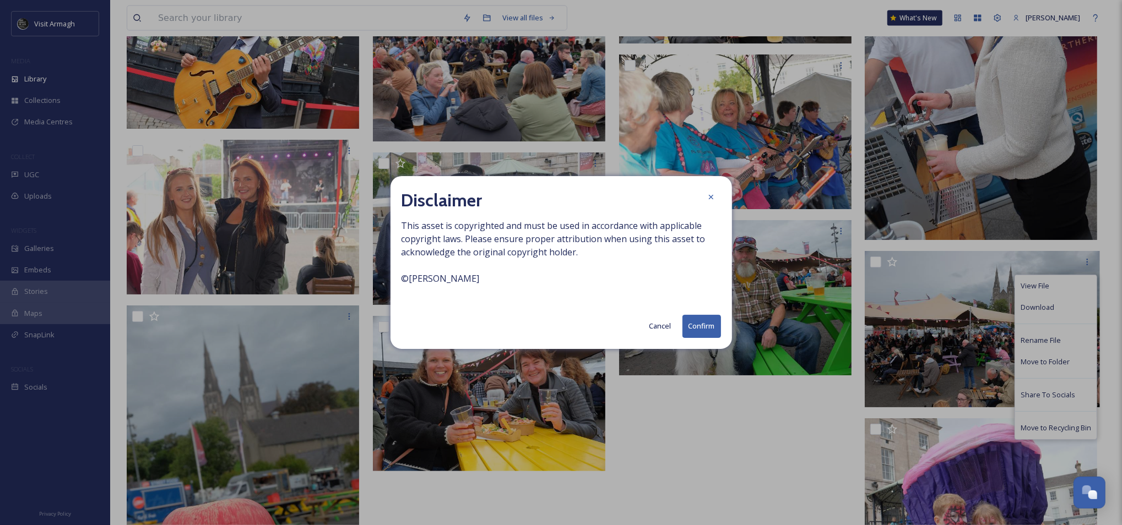
click at [702, 323] on button "Confirm" at bounding box center [701, 326] width 39 height 23
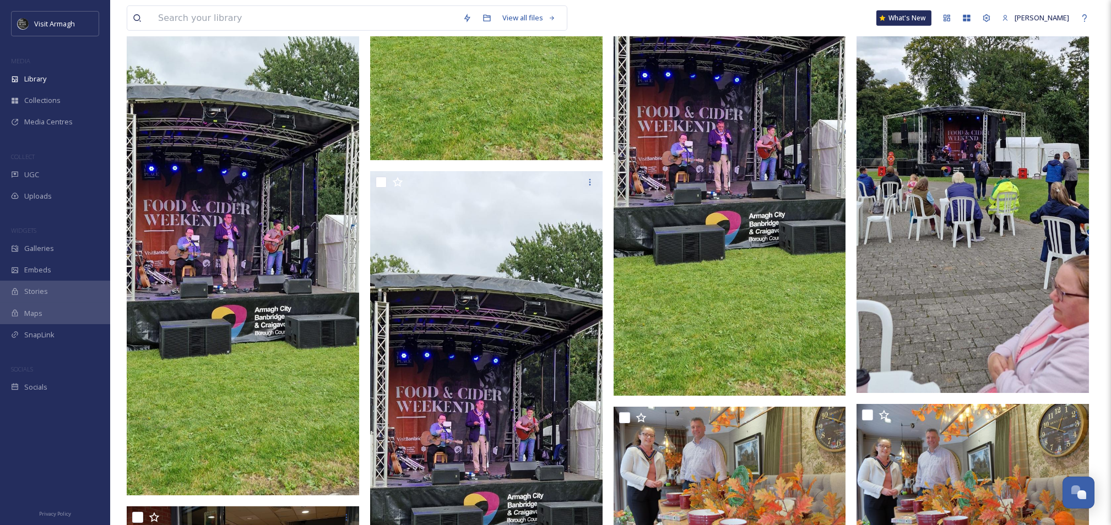
scroll to position [3702, 0]
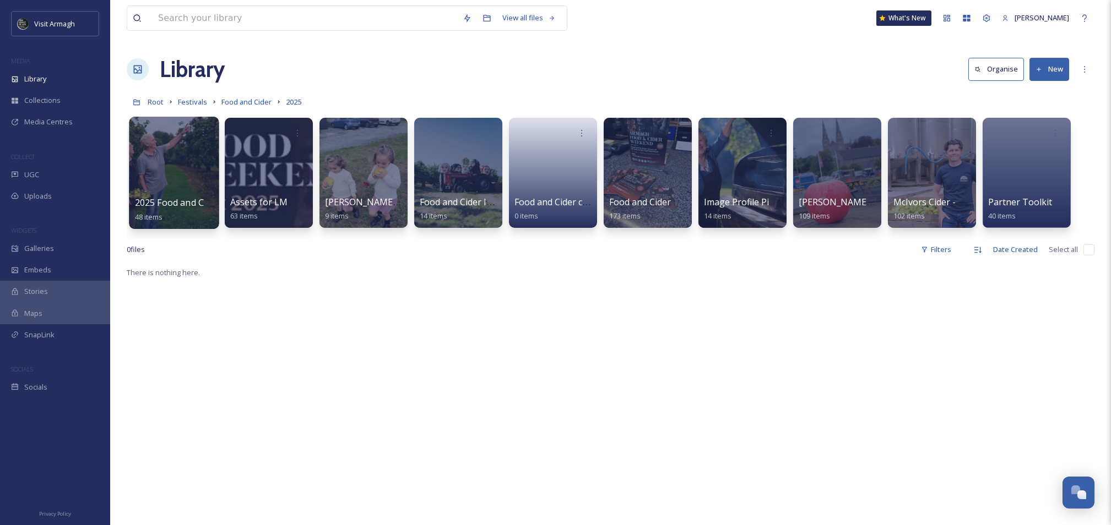
click at [172, 189] on div at bounding box center [174, 173] width 90 height 112
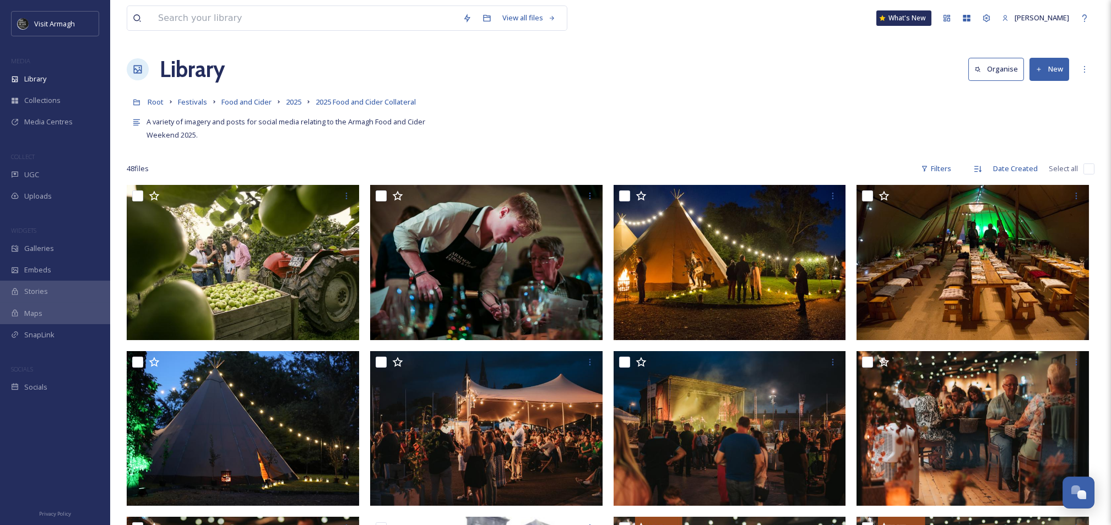
click at [298, 104] on span "2025" at bounding box center [293, 102] width 15 height 10
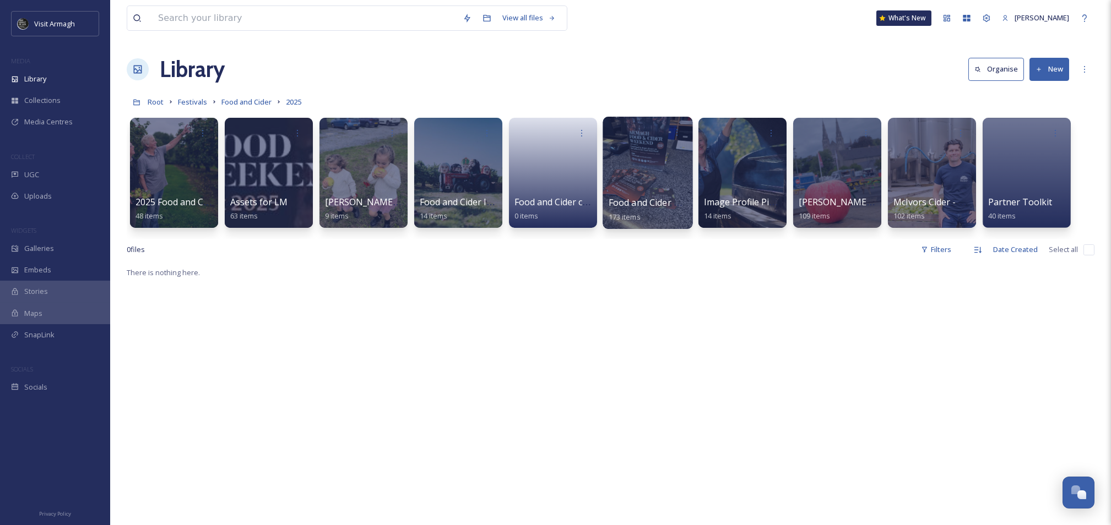
click at [652, 155] on div at bounding box center [648, 173] width 90 height 112
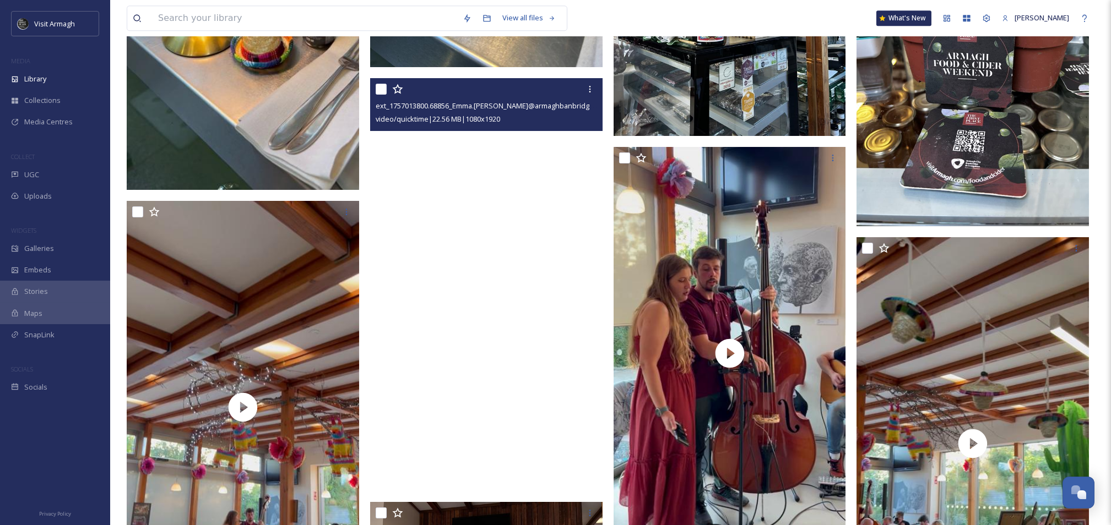
scroll to position [12191, 0]
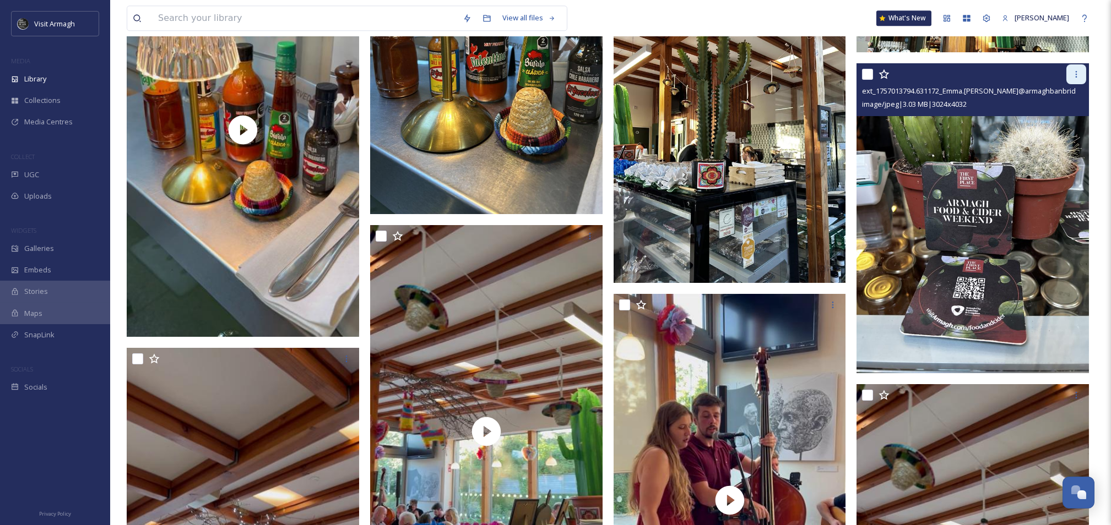
click at [1073, 78] on icon at bounding box center [1076, 74] width 9 height 9
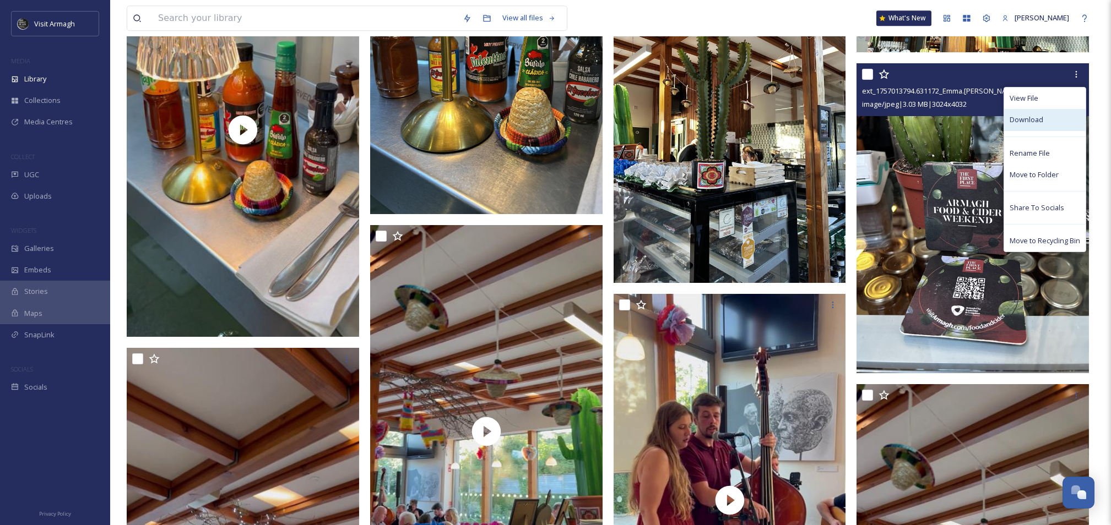
click at [1027, 121] on span "Download" at bounding box center [1027, 120] width 34 height 10
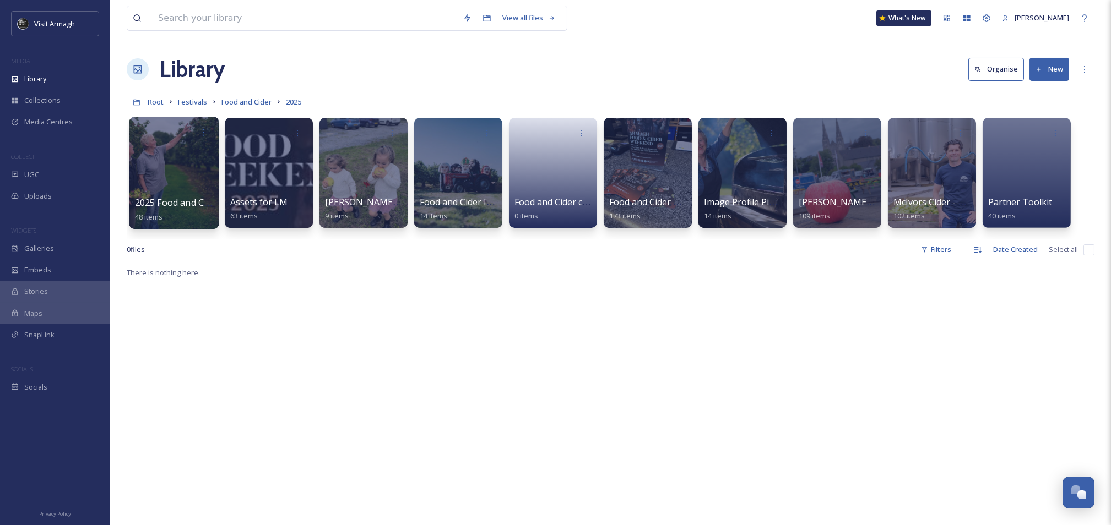
click at [184, 162] on div at bounding box center [174, 173] width 90 height 112
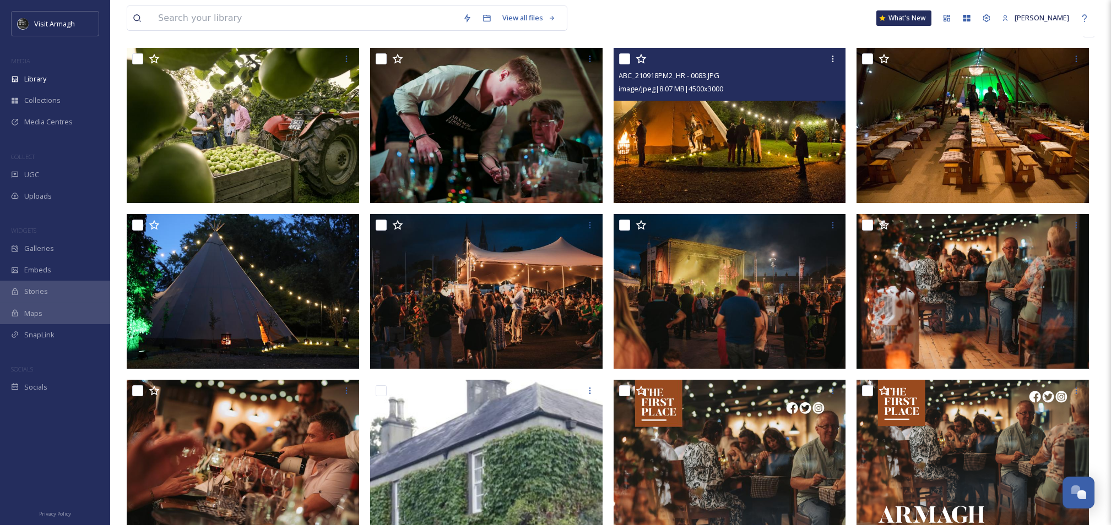
scroll to position [147, 0]
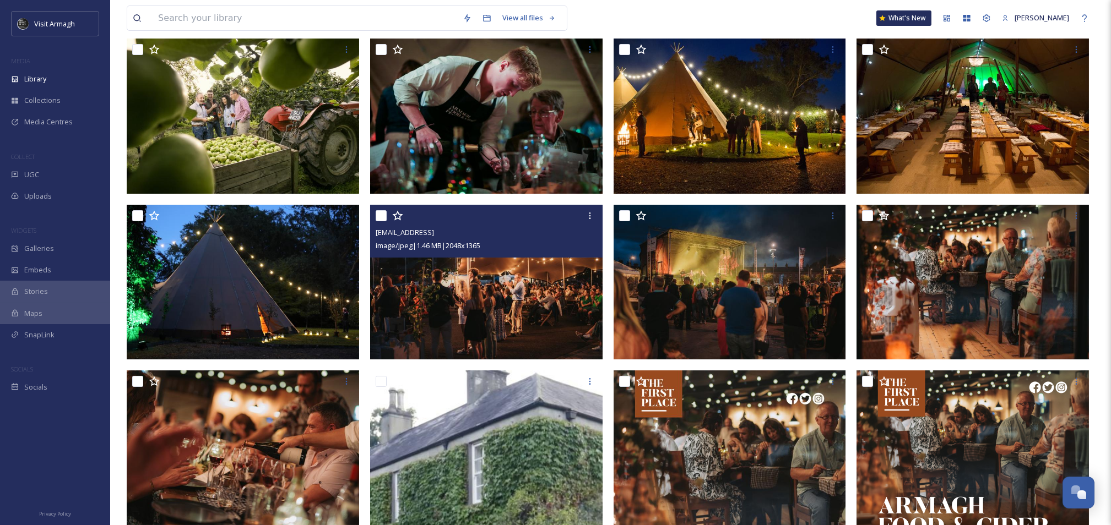
click at [497, 304] on img at bounding box center [486, 281] width 232 height 155
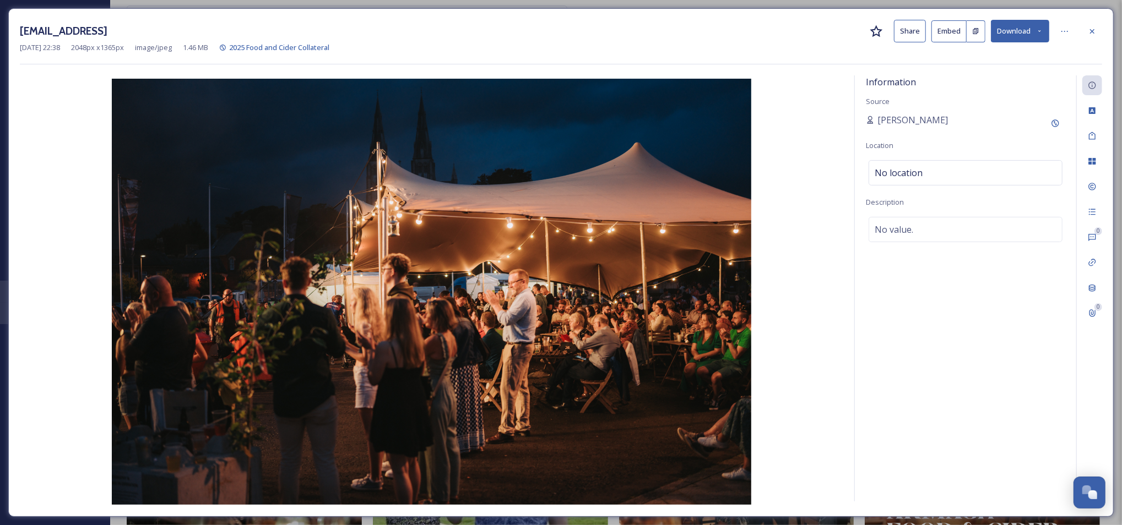
click at [1029, 31] on button "Download" at bounding box center [1020, 31] width 58 height 23
click at [1004, 104] on span "Download Medium (1080 x 720)" at bounding box center [990, 100] width 102 height 10
click at [1099, 27] on div at bounding box center [1092, 31] width 20 height 20
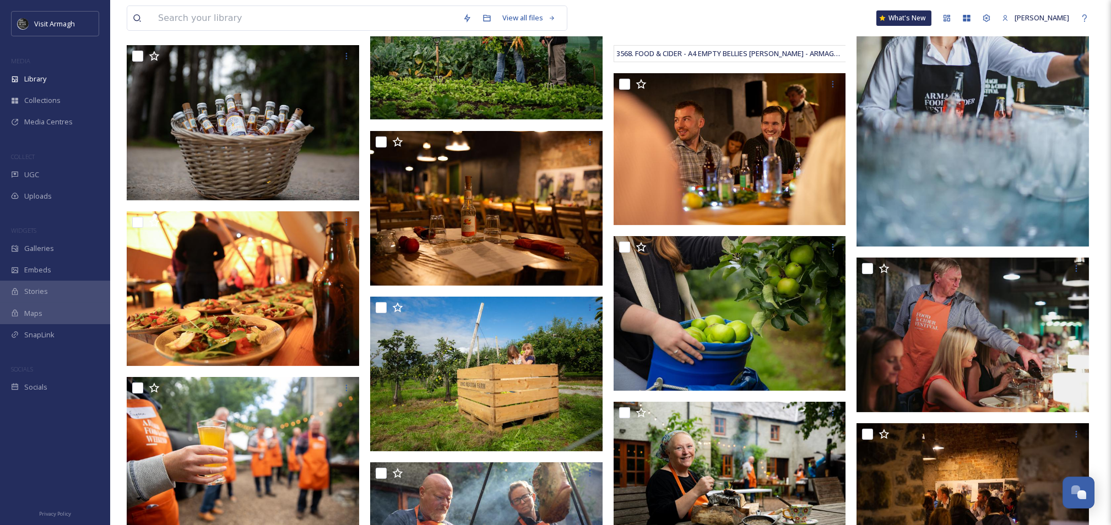
scroll to position [1186, 0]
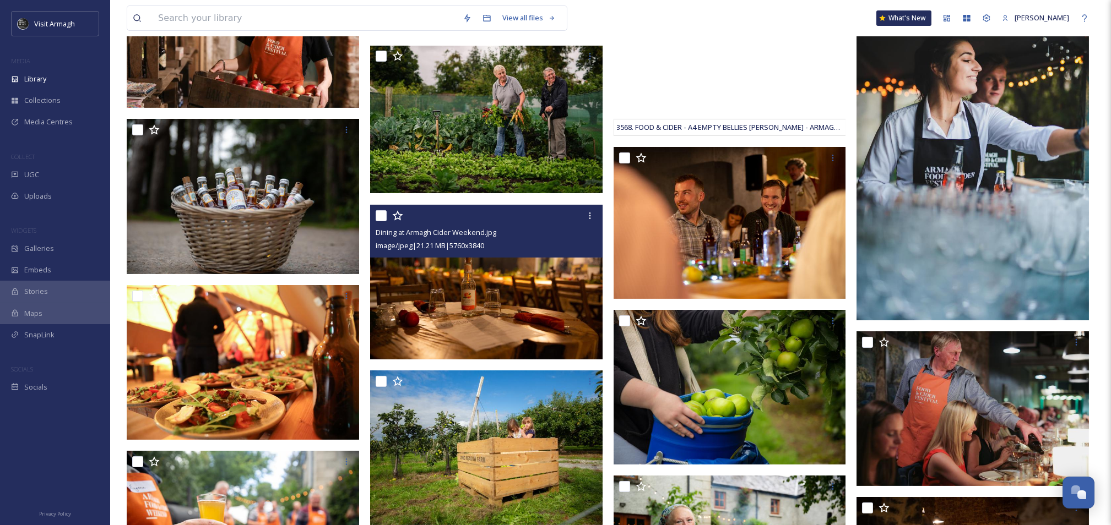
click at [514, 294] on img at bounding box center [486, 281] width 232 height 155
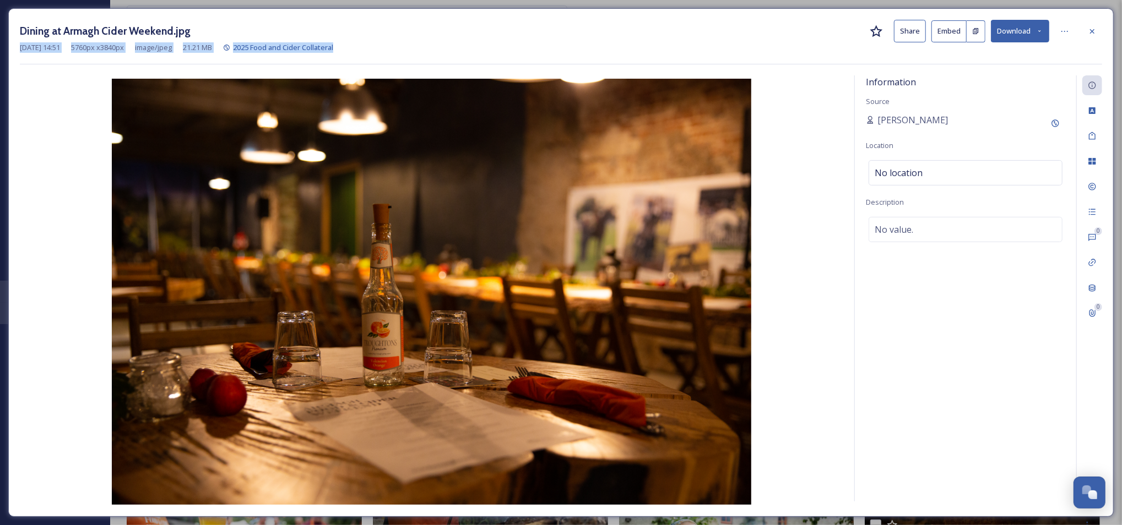
drag, startPoint x: 1094, startPoint y: 33, endPoint x: 1087, endPoint y: 46, distance: 14.6
click at [1087, 46] on div "Dining at Armagh Cider Weekend.jpg Share Embed Download [DATE] 14:51 5760 px x …" at bounding box center [561, 42] width 1082 height 45
drag, startPoint x: 836, startPoint y: 57, endPoint x: 1116, endPoint y: 13, distance: 283.3
click at [1096, 31] on icon at bounding box center [1092, 31] width 9 height 9
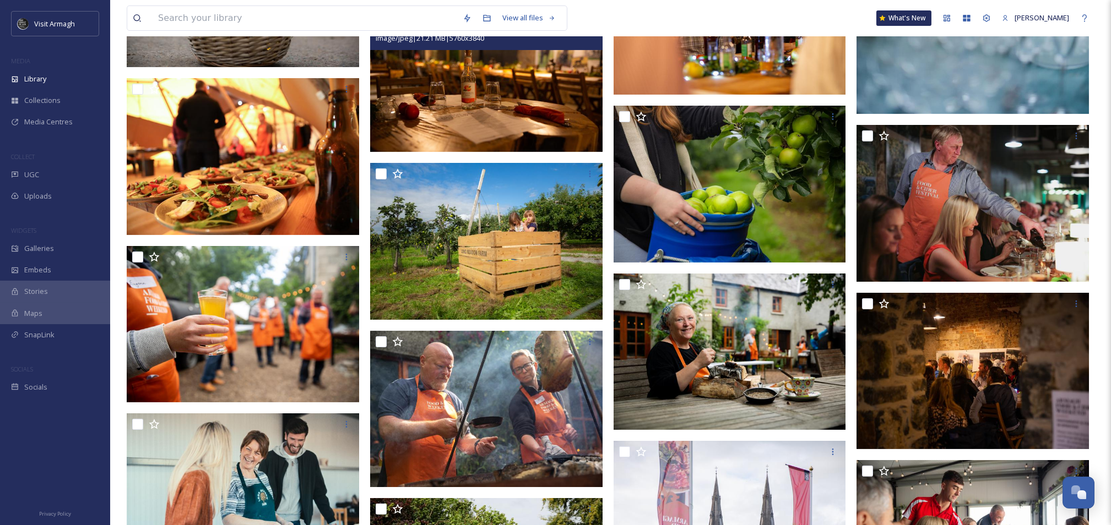
scroll to position [1407, 0]
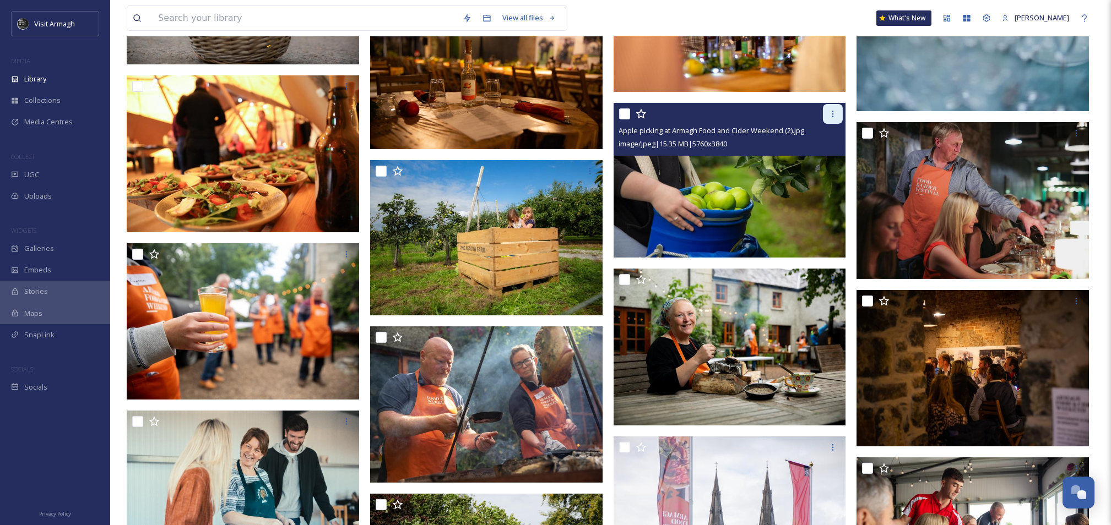
click at [838, 120] on div at bounding box center [833, 114] width 20 height 20
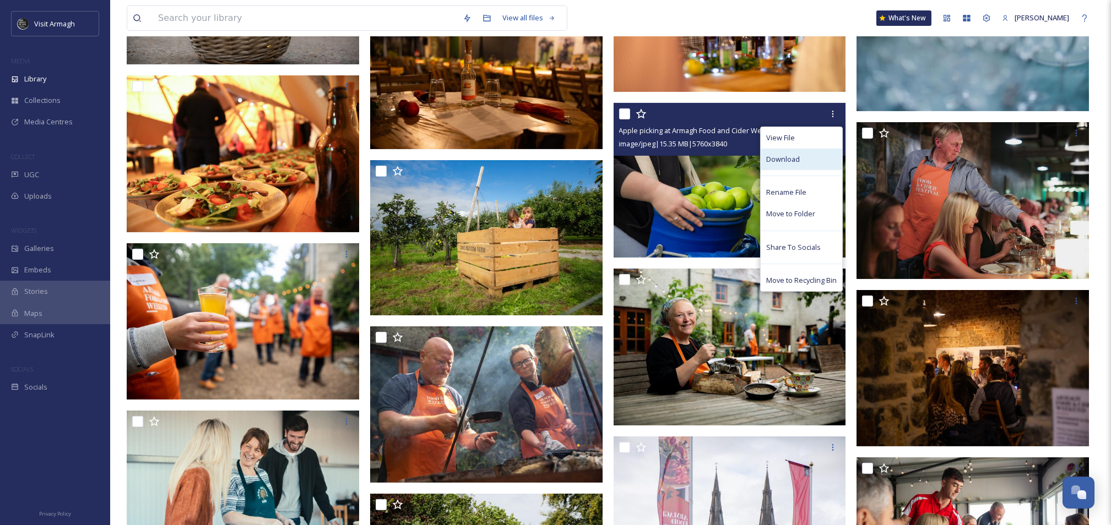
click at [772, 158] on span "Download" at bounding box center [783, 159] width 34 height 10
